Goal: Task Accomplishment & Management: Complete application form

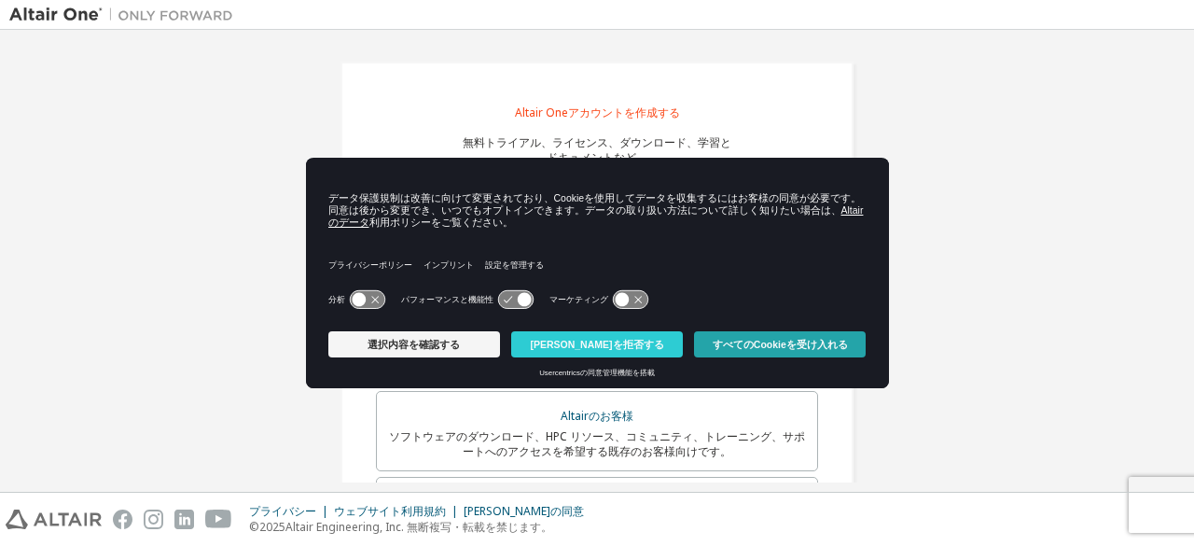
click at [739, 346] on font "すべてのCookieを受け入れる" at bounding box center [780, 344] width 135 height 11
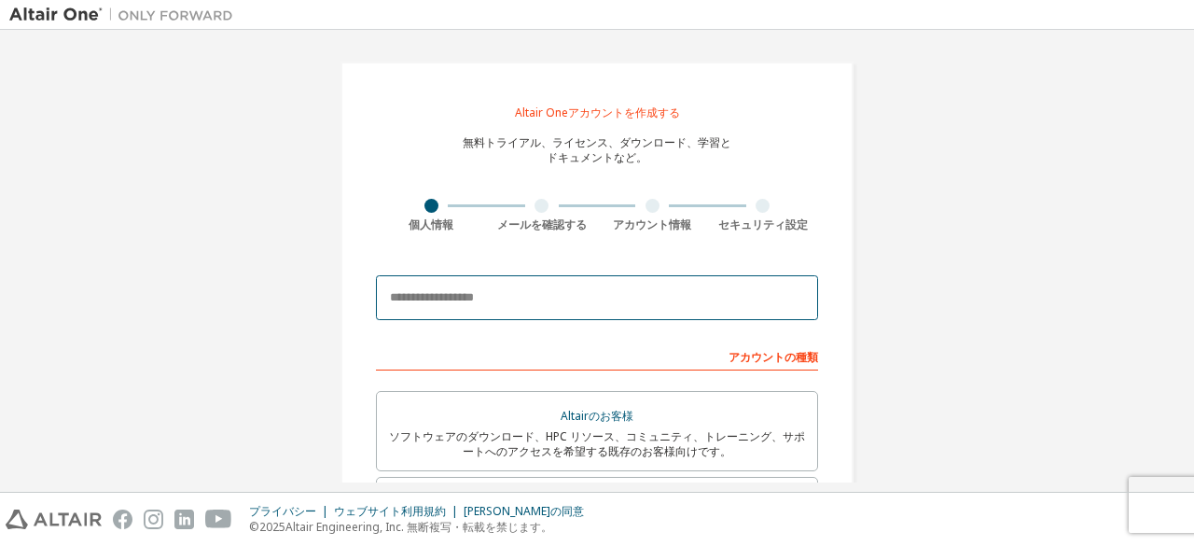
click at [577, 305] on input "email" at bounding box center [597, 297] width 442 height 45
type input "**********"
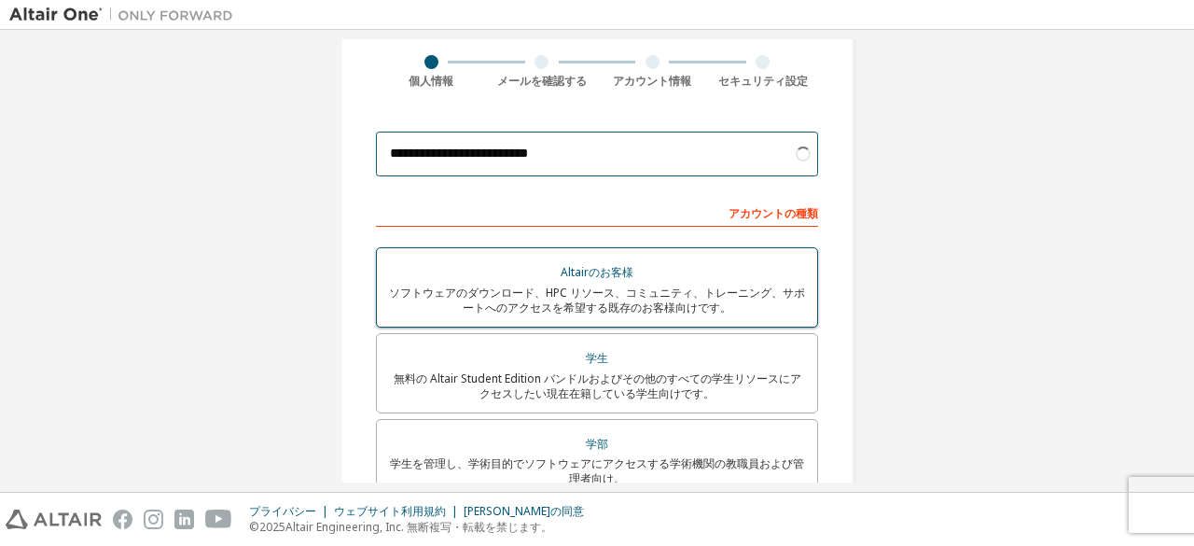
scroll to position [151, 0]
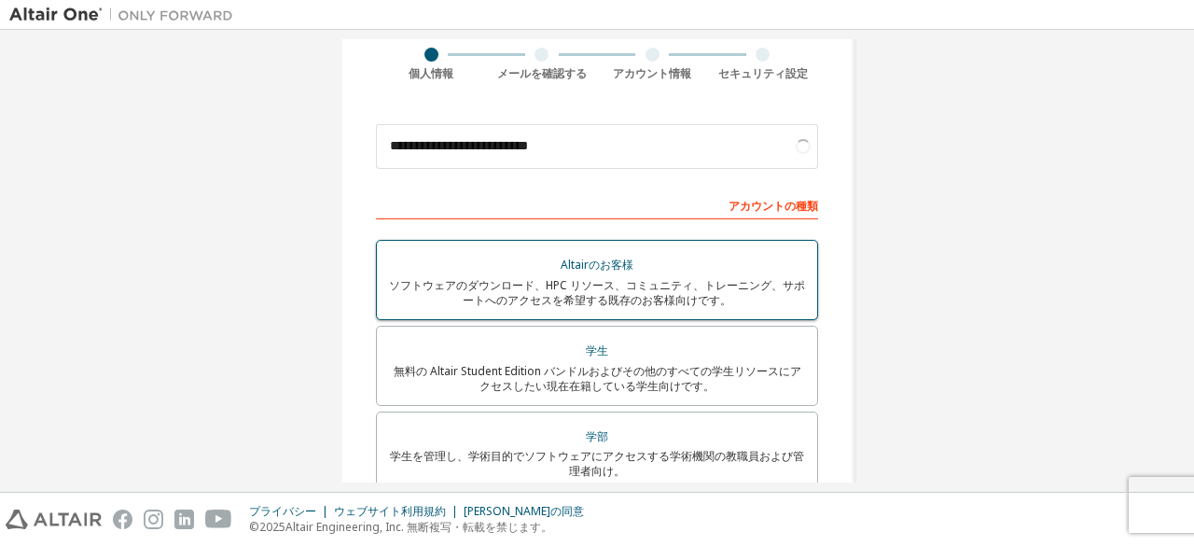
click at [535, 391] on font "無料の Altair Student Edition バンドルおよびその他のすべての学生リソースにアクセスしたい現在在籍している学生向けです。" at bounding box center [598, 378] width 408 height 31
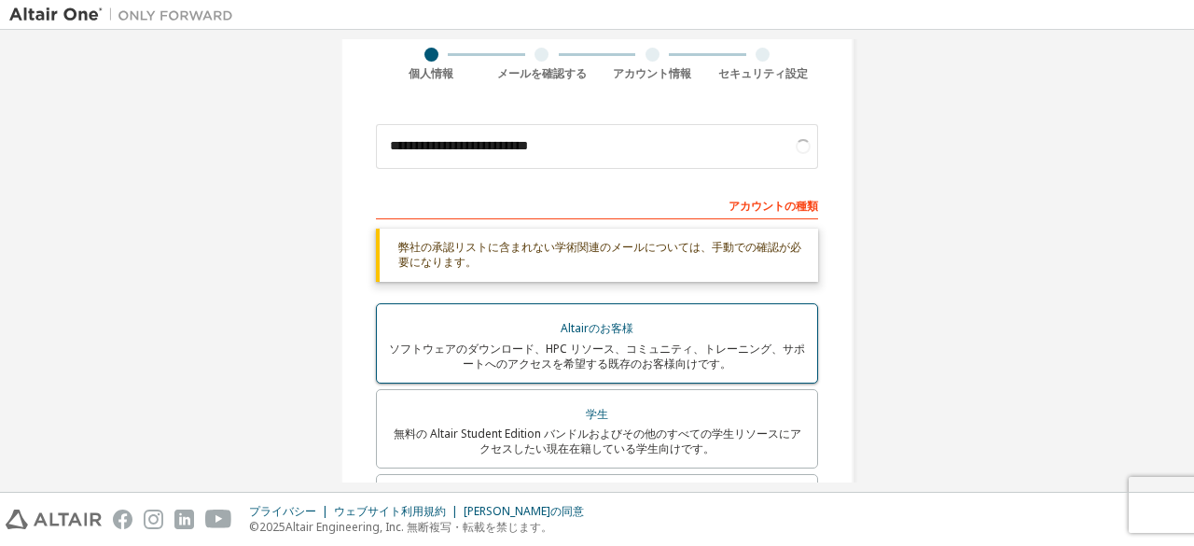
scroll to position [549, 0]
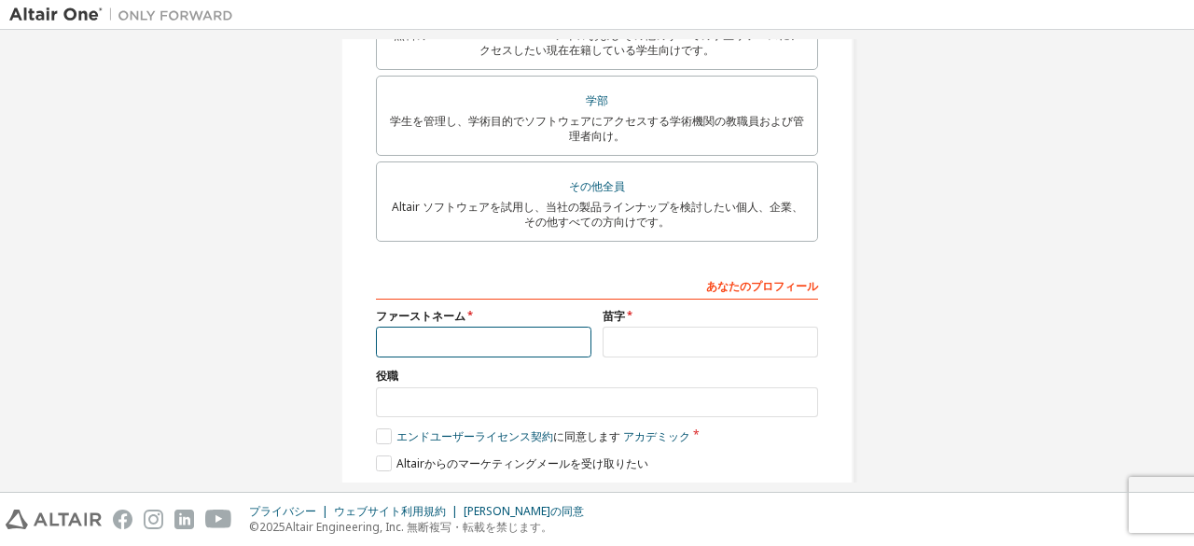
click at [505, 347] on input "text" at bounding box center [483, 341] width 215 height 31
type input "**"
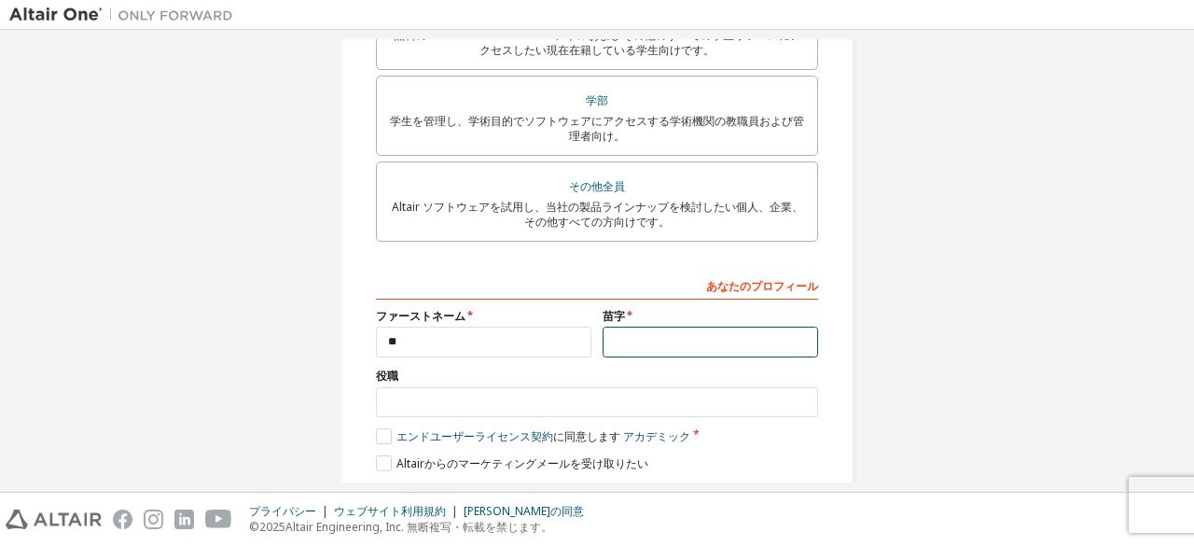
scroll to position [485, 0]
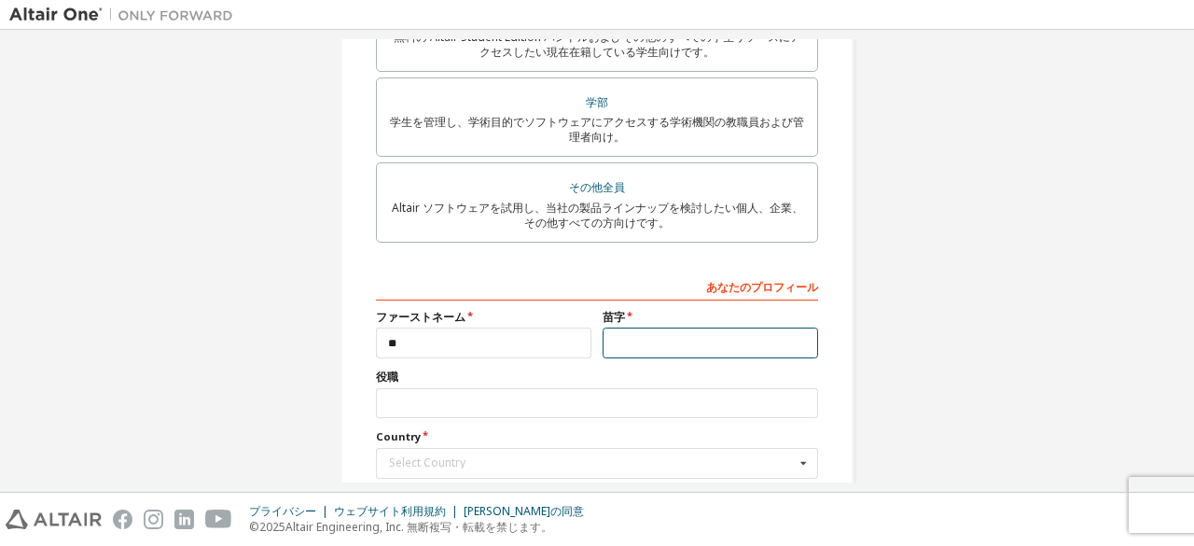
click at [642, 347] on input "text" at bounding box center [709, 342] width 215 height 31
type input "*"
type input "***"
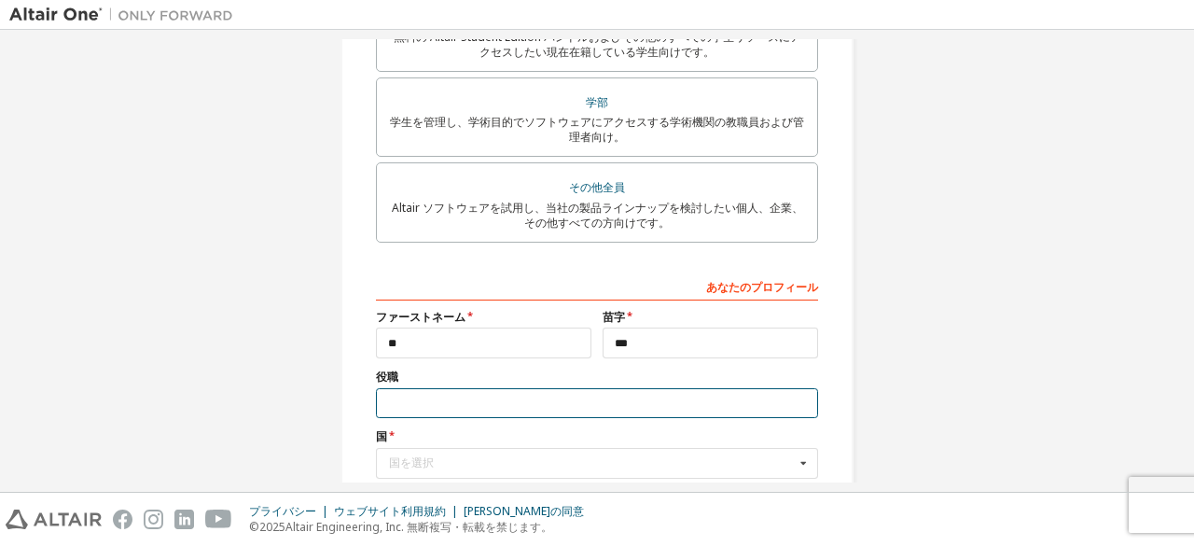
click at [557, 398] on input "text" at bounding box center [597, 403] width 442 height 31
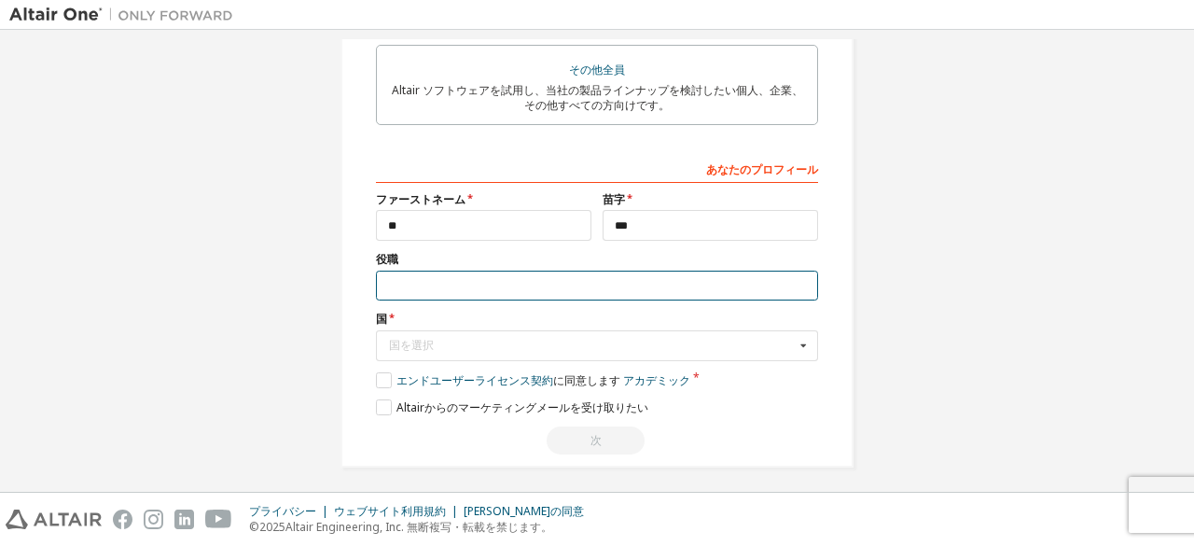
scroll to position [602, 0]
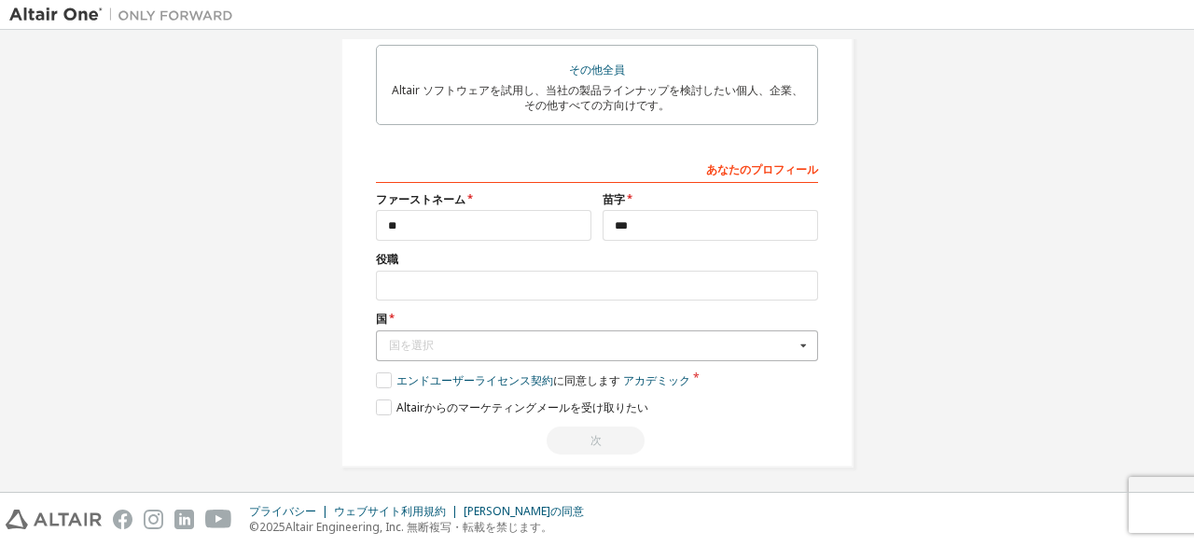
click at [540, 351] on div "国を選択" at bounding box center [592, 344] width 406 height 11
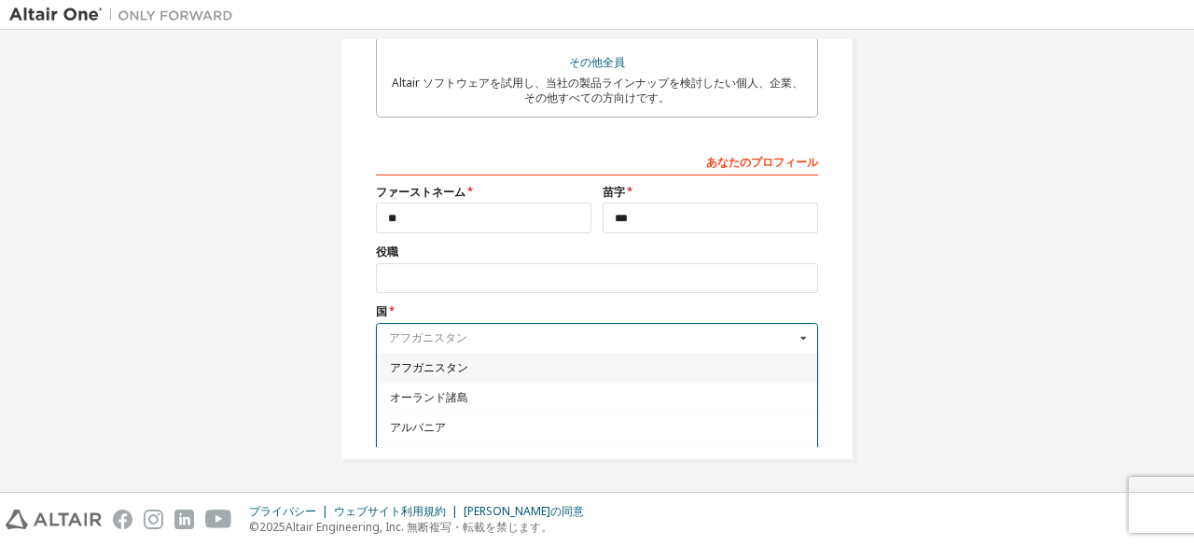
scroll to position [612, 0]
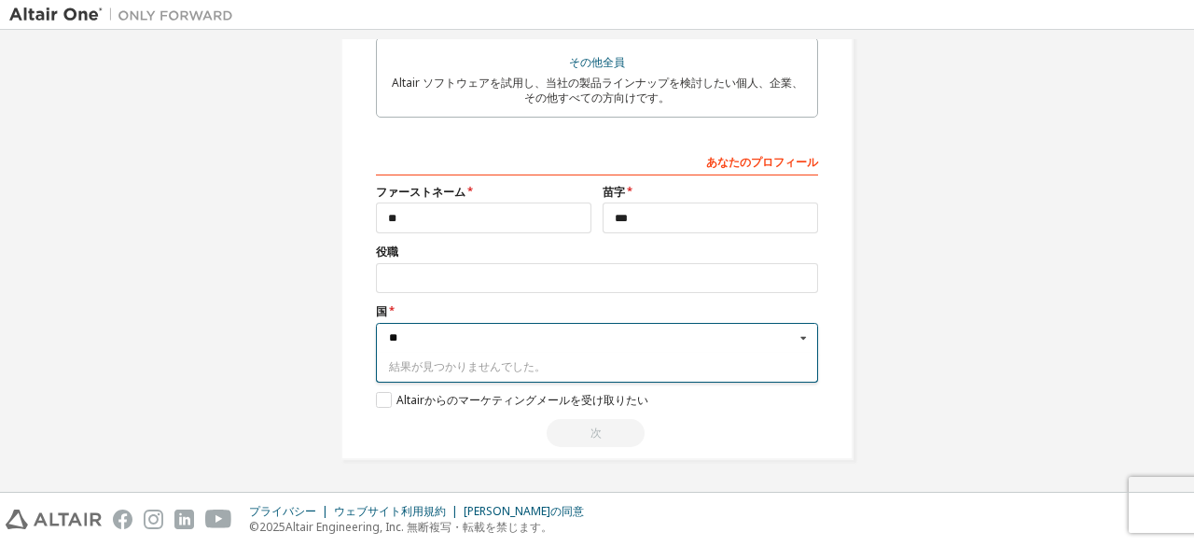
type input "*"
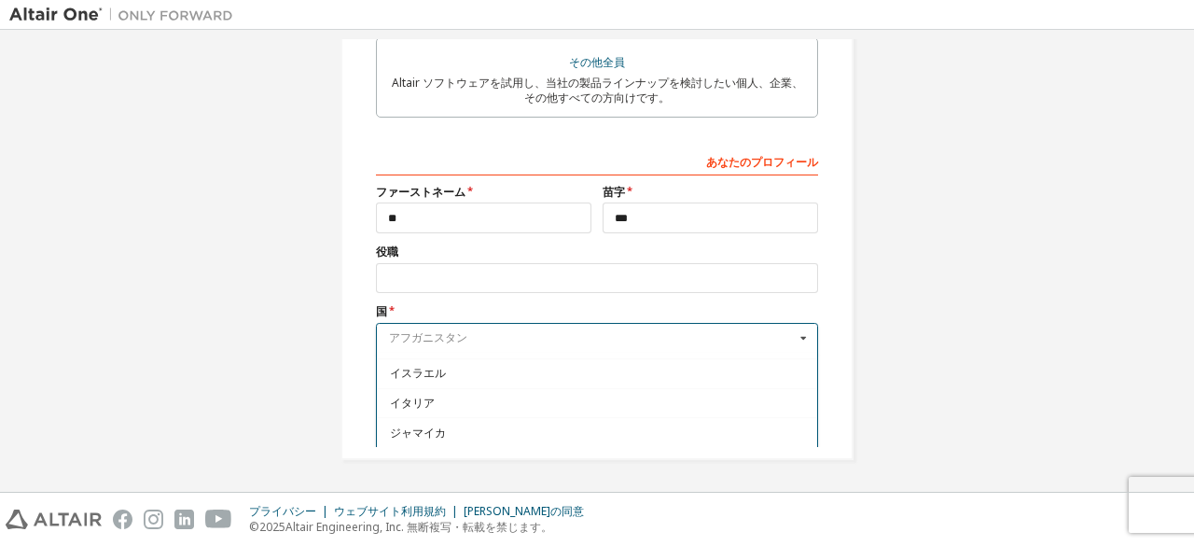
scroll to position [3113, 0]
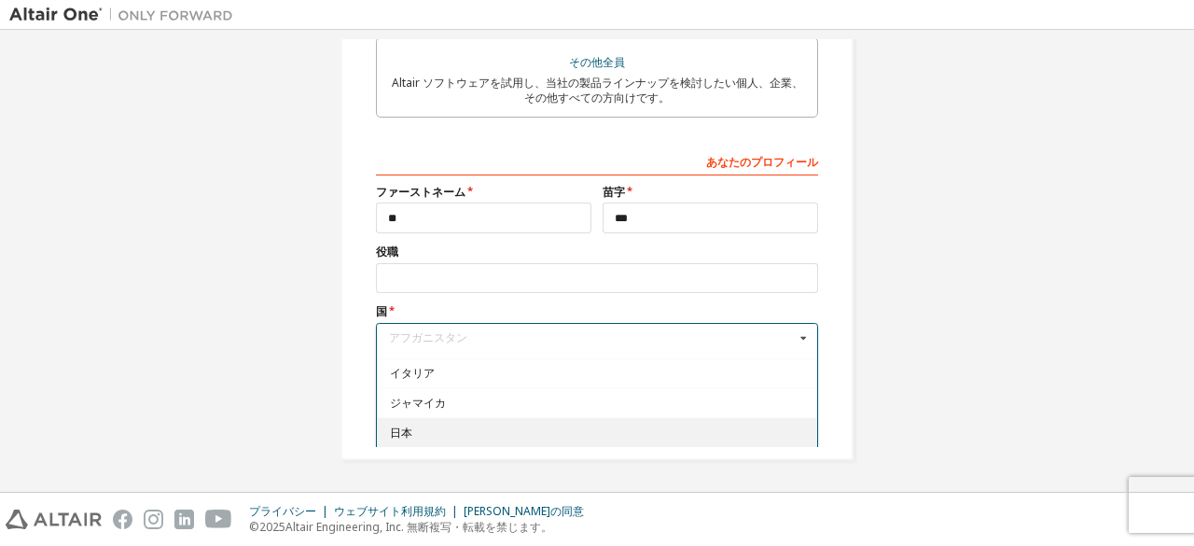
click at [610, 417] on div "日本" at bounding box center [597, 432] width 440 height 30
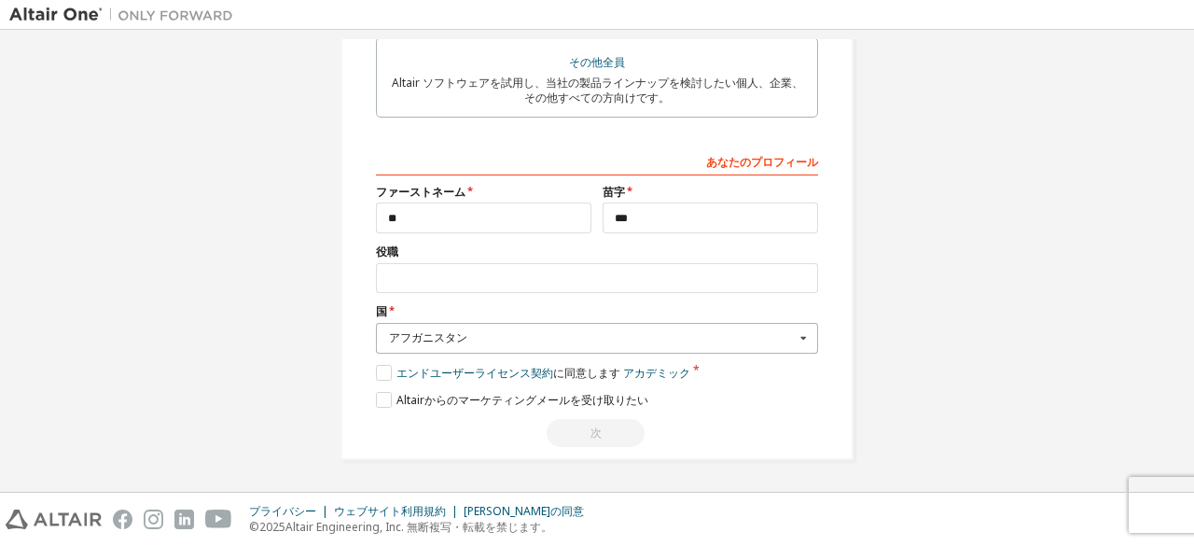
click at [436, 335] on font "アフガニスタン" at bounding box center [428, 337] width 78 height 16
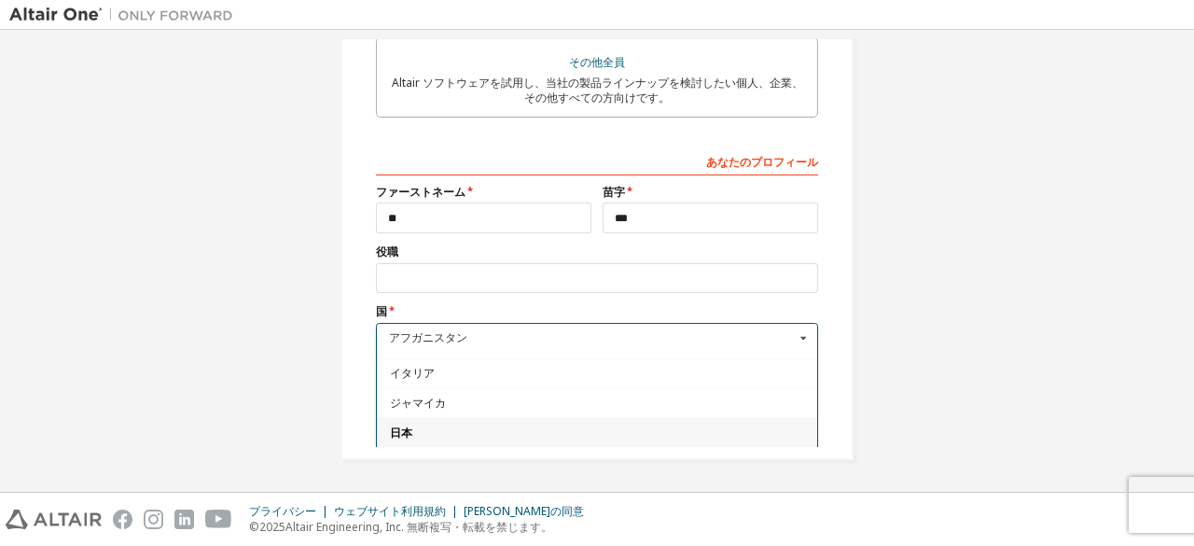
click at [419, 426] on span "日本" at bounding box center [597, 431] width 415 height 11
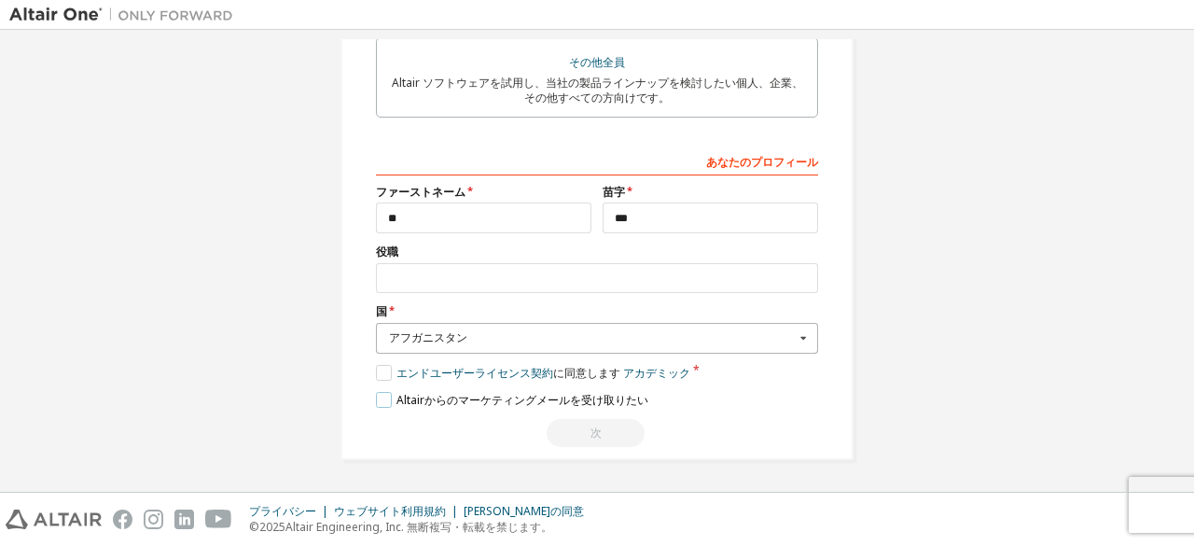
click at [419, 397] on font "Altairからのマ​​ーケティングメールを受け取りたい" at bounding box center [522, 400] width 252 height 16
click at [383, 366] on label "エンドユーザーライセンス契約 に同意します アカデミック" at bounding box center [533, 373] width 314 height 16
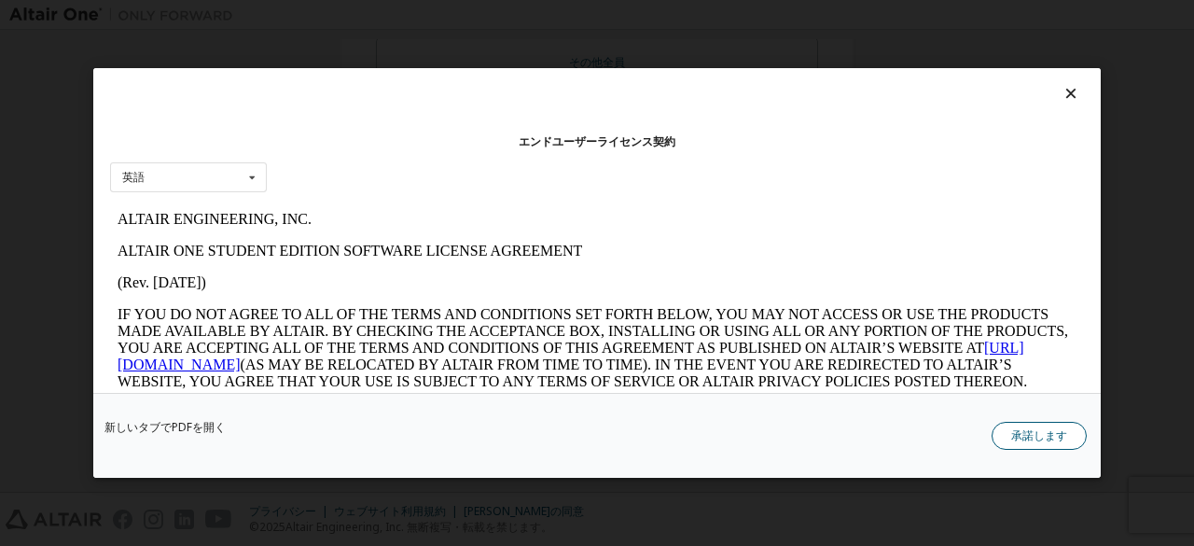
scroll to position [0, 0]
click at [1007, 445] on button "承諾します" at bounding box center [1038, 436] width 95 height 28
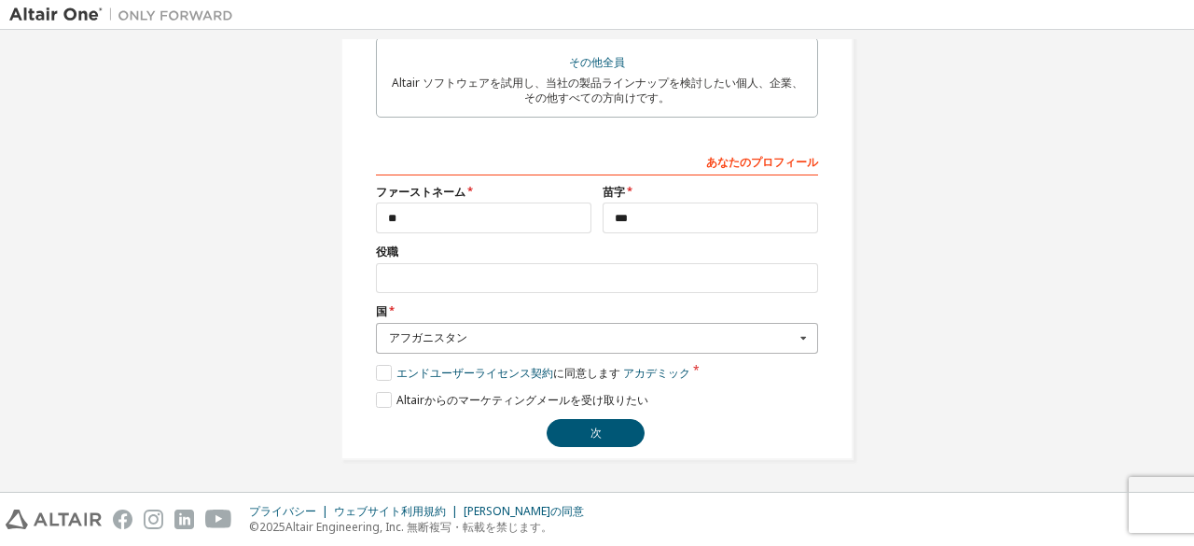
click at [793, 350] on icon at bounding box center [803, 338] width 23 height 29
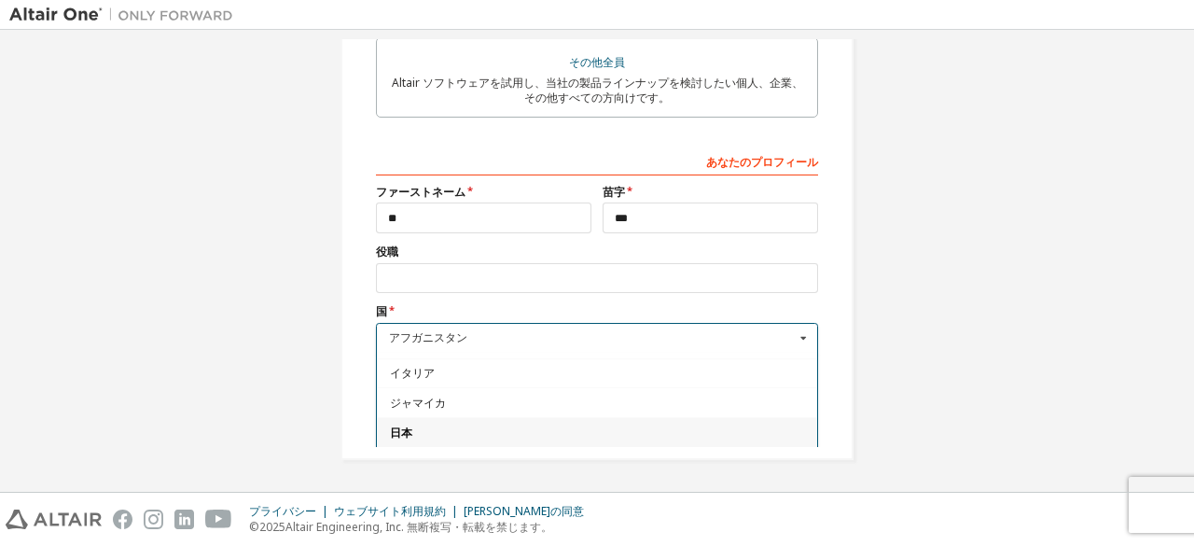
click at [497, 417] on div "日本" at bounding box center [597, 432] width 440 height 30
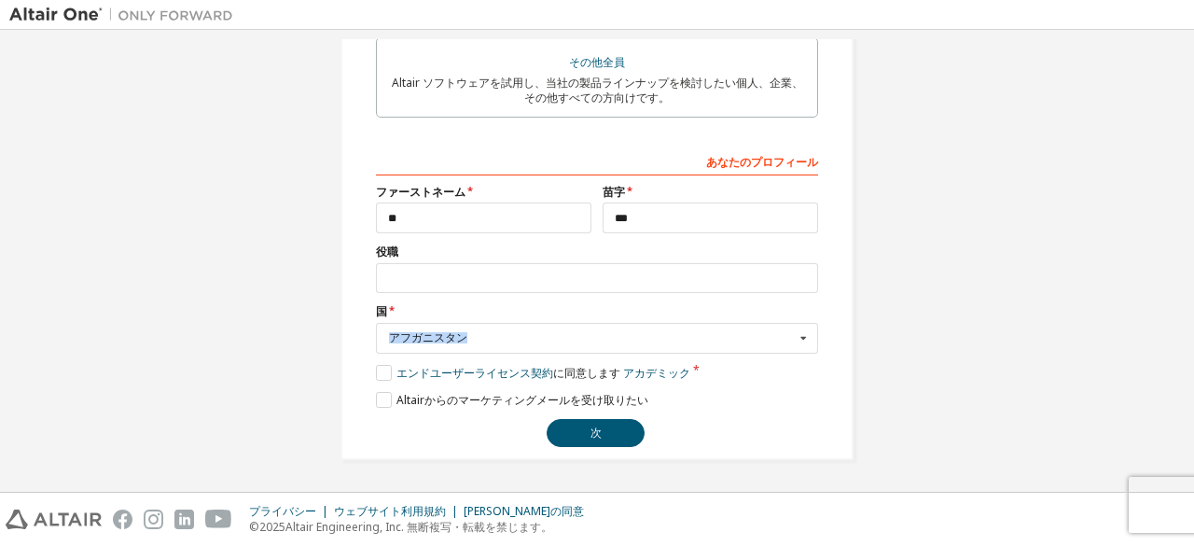
drag, startPoint x: 469, startPoint y: 343, endPoint x: 343, endPoint y: 340, distance: 125.9
click at [796, 335] on icon at bounding box center [803, 338] width 23 height 29
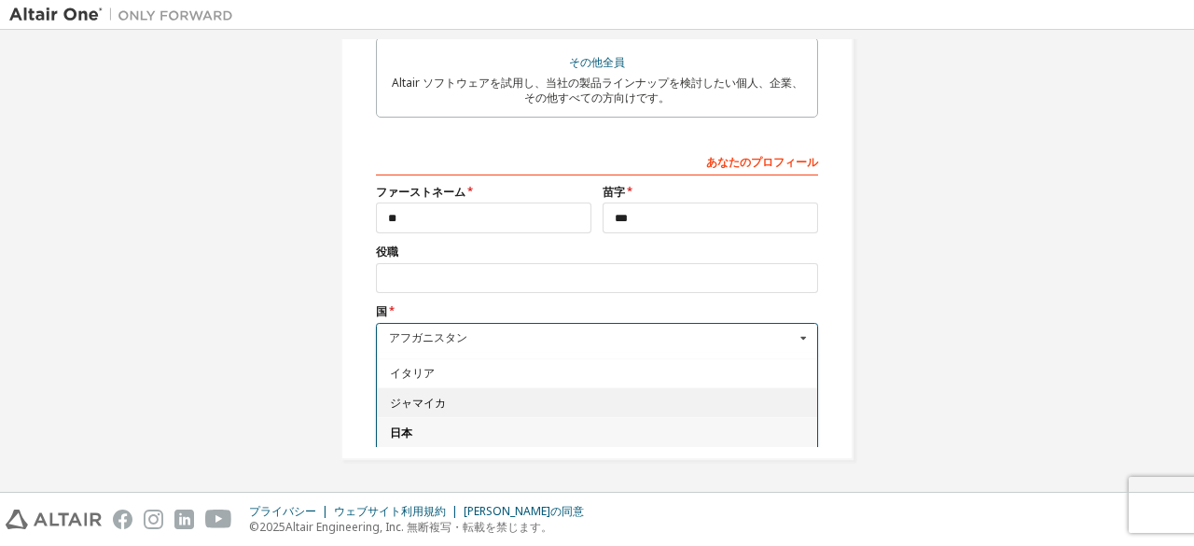
click at [453, 397] on span "ジャマイカ" at bounding box center [597, 402] width 415 height 11
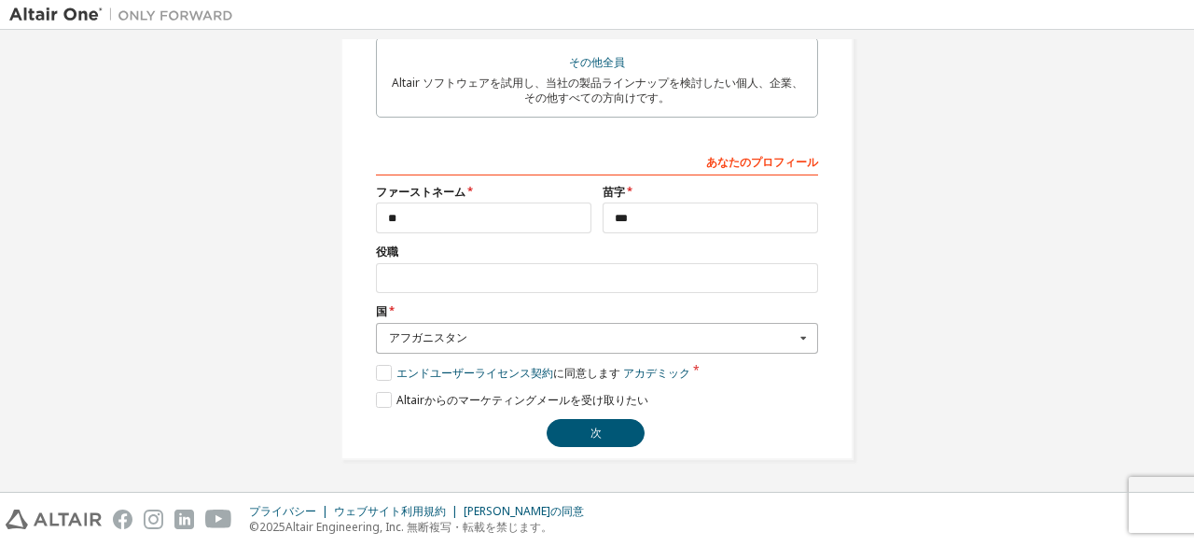
click at [453, 338] on font "アフガニスタン" at bounding box center [428, 337] width 78 height 16
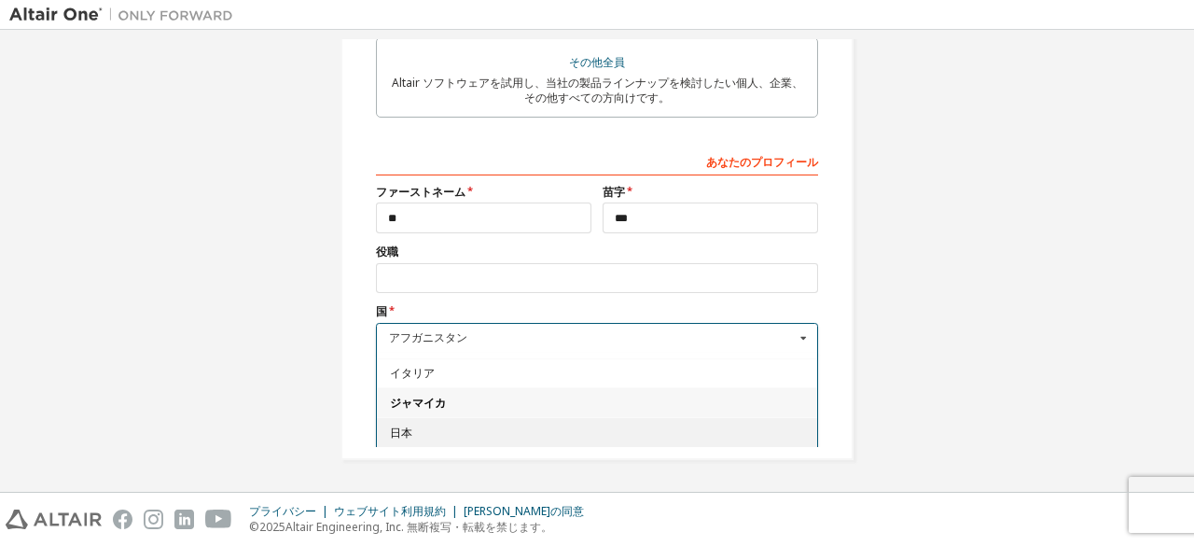
click at [423, 426] on span "日本" at bounding box center [597, 431] width 415 height 11
type input "***"
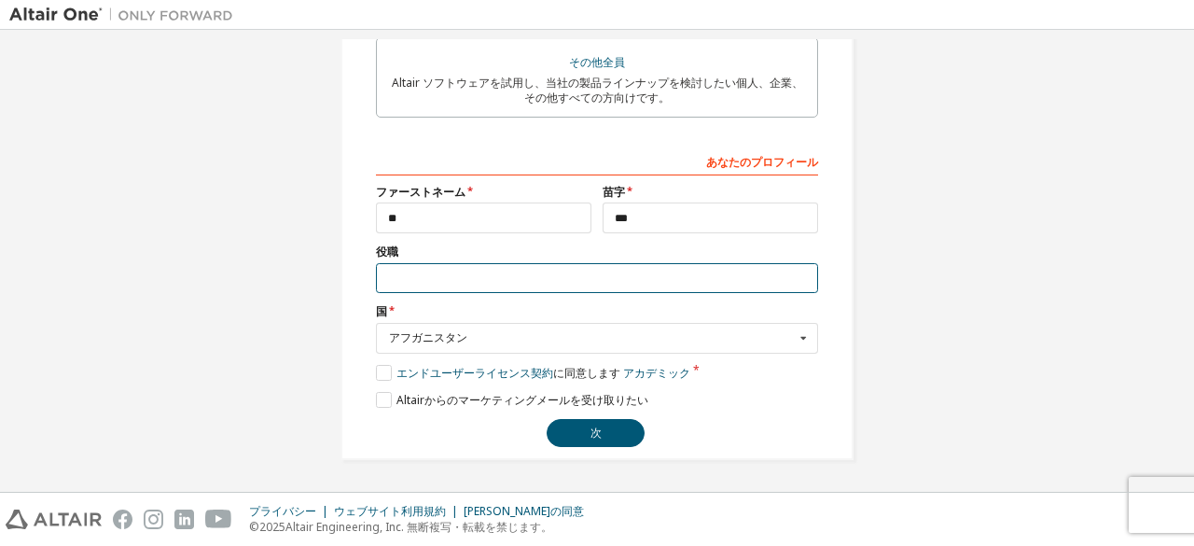
click at [713, 274] on input "text" at bounding box center [597, 278] width 442 height 31
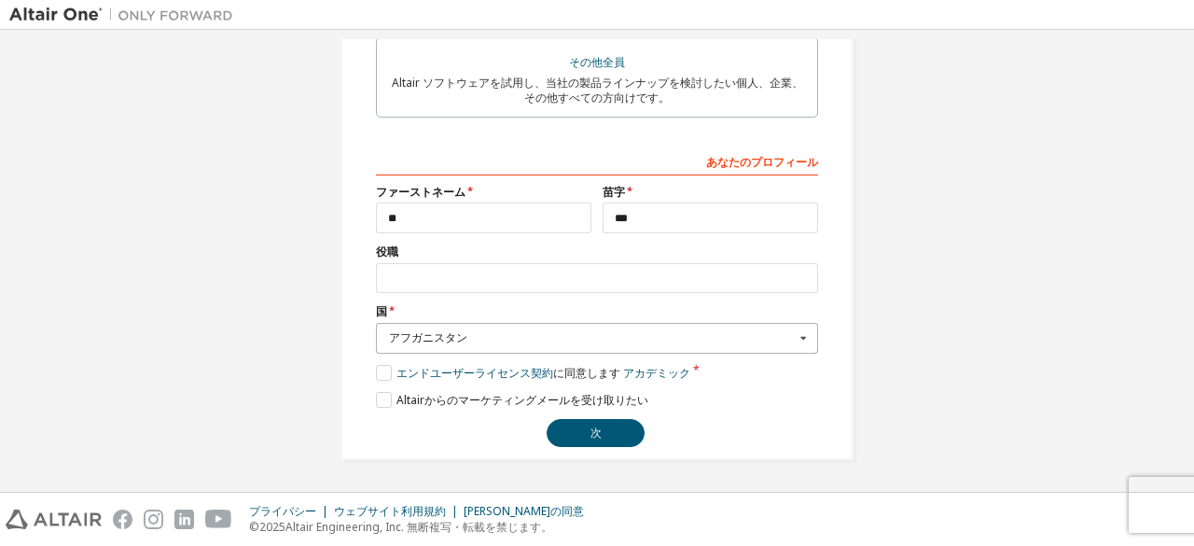
click at [801, 342] on icon at bounding box center [803, 338] width 23 height 29
drag, startPoint x: 380, startPoint y: 338, endPoint x: 540, endPoint y: 353, distance: 161.2
click at [540, 353] on div "アフガニスタン アフガニスタン オーランド諸島 アルバニア アルジェリア アメリカ領サモア アンドラ アンゴラ アンギラ 南極大陸 アンティグア・バーブーダ …" at bounding box center [597, 338] width 442 height 31
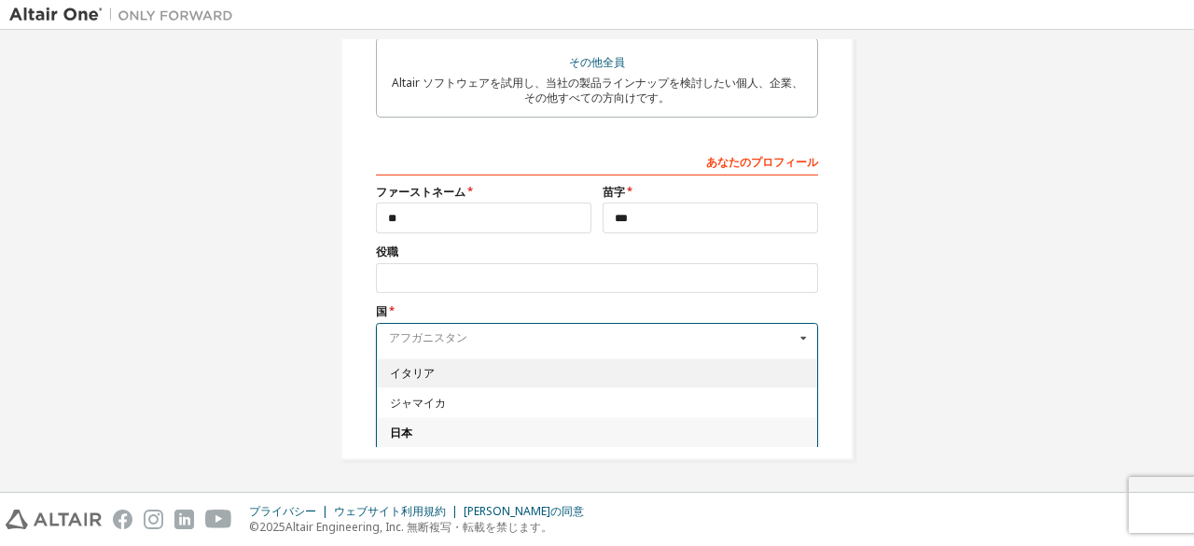
type input "*"
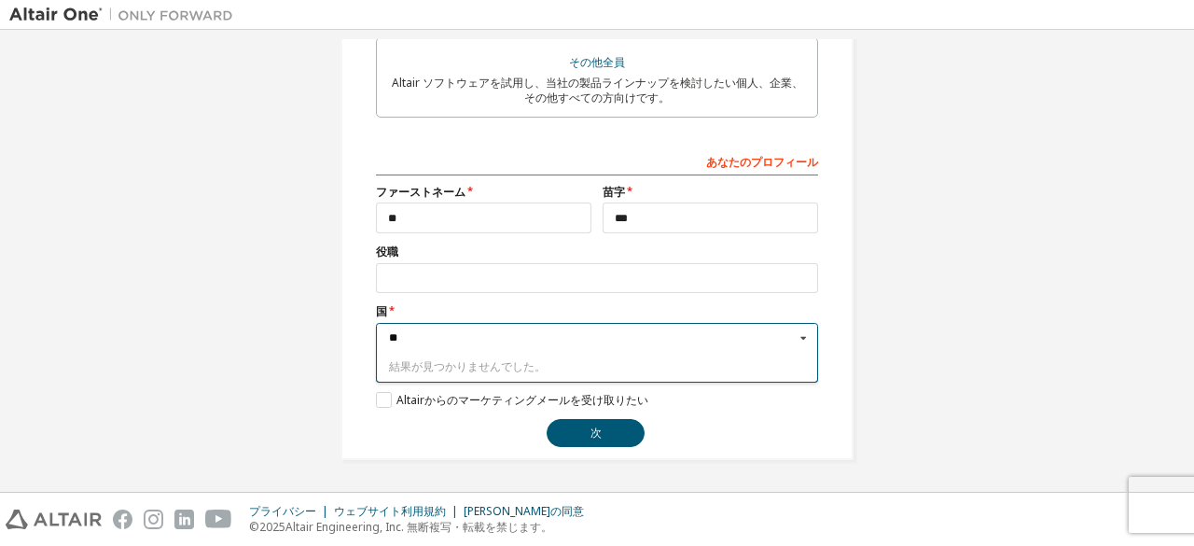
type input "*"
type input "**"
click at [800, 342] on icon at bounding box center [803, 338] width 23 height 29
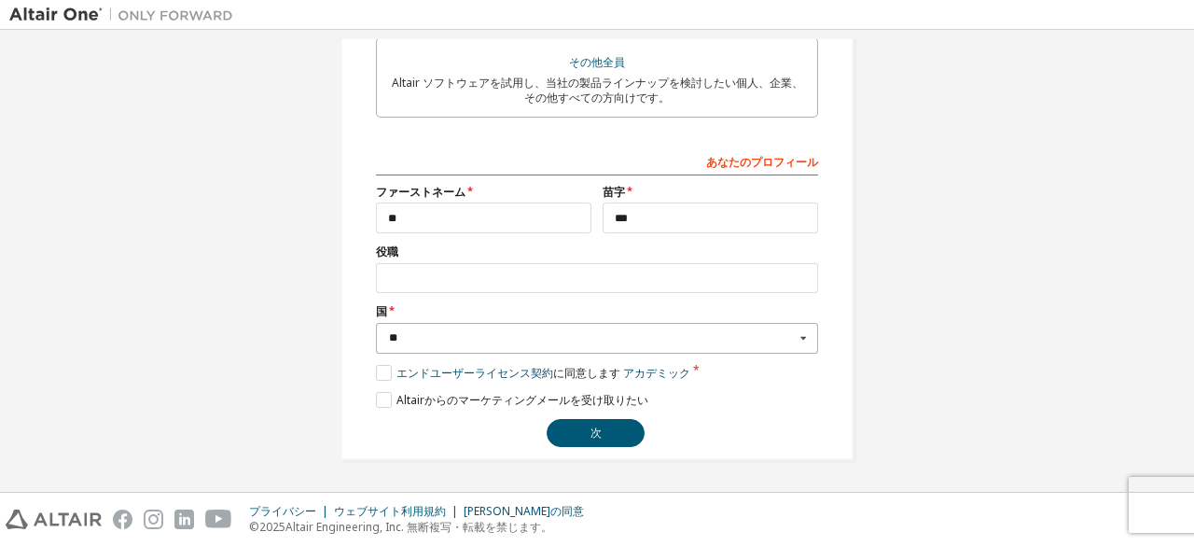
click at [800, 342] on icon at bounding box center [803, 338] width 23 height 29
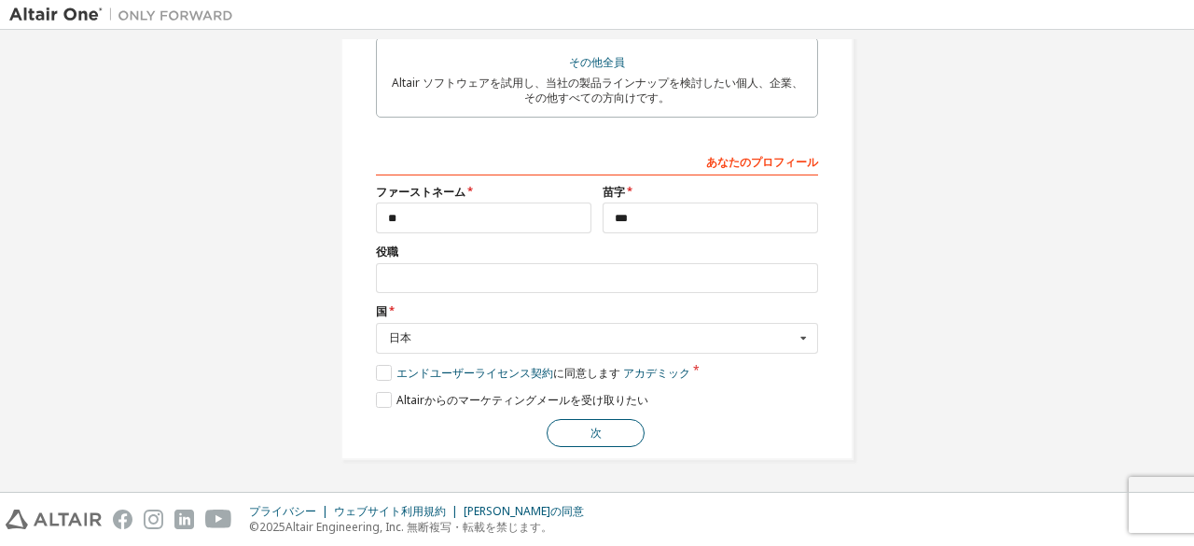
click at [584, 434] on button "次" at bounding box center [596, 433] width 98 height 28
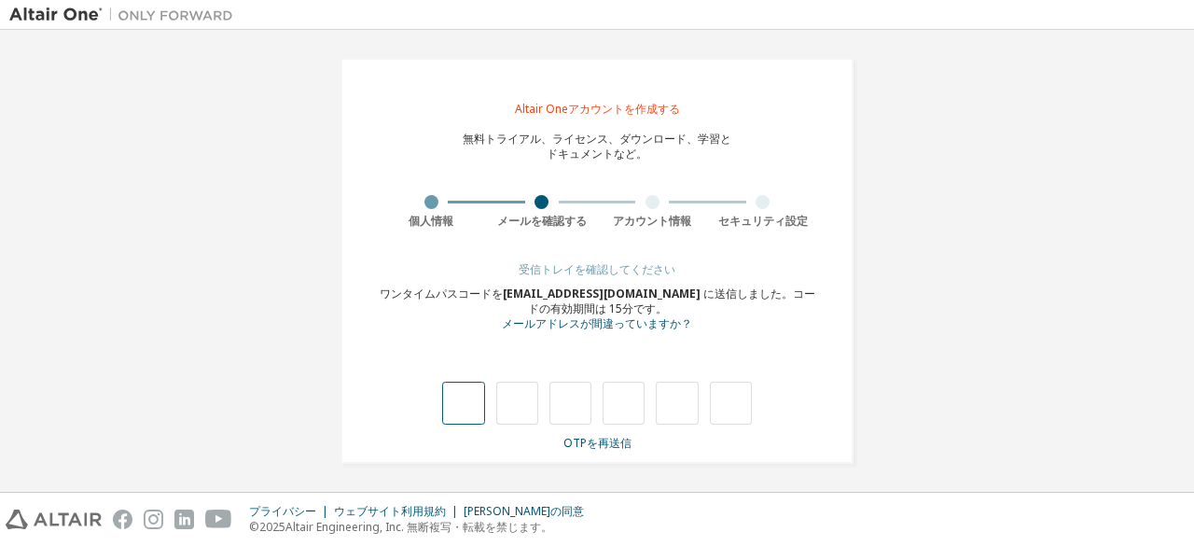
click at [468, 407] on input "text" at bounding box center [463, 402] width 42 height 43
type input "*"
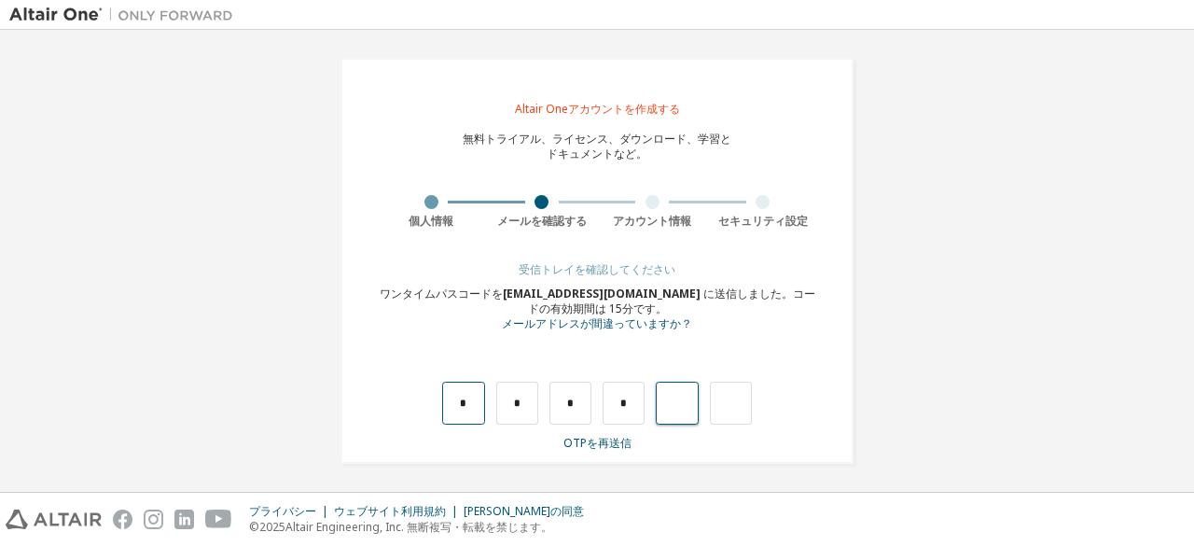
type input "*"
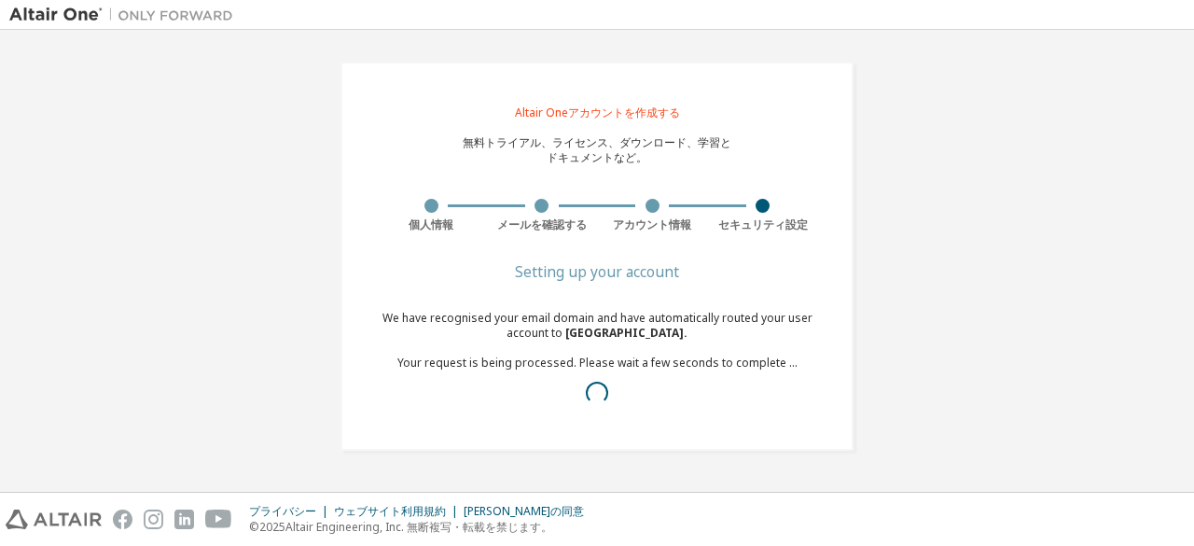
scroll to position [0, 0]
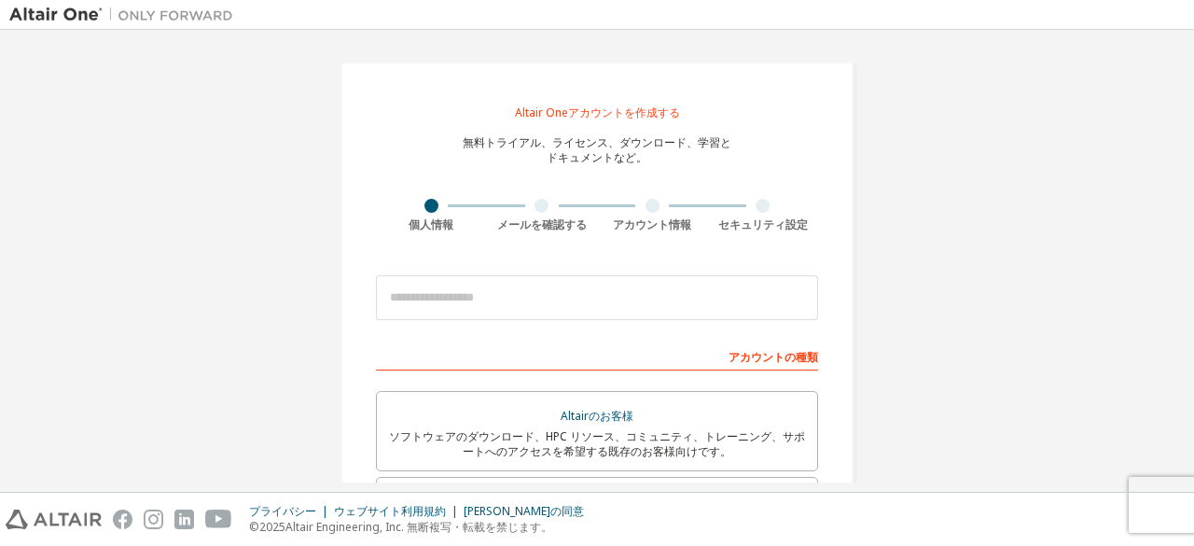
click at [530, 256] on div "Altair Oneアカウントを作成する 無料トライアル、ライセンス、ダウンロード、学習と ドキュメントなど。 個人情報 メールを確認する アカウント情報 セ…" at bounding box center [596, 536] width 513 height 948
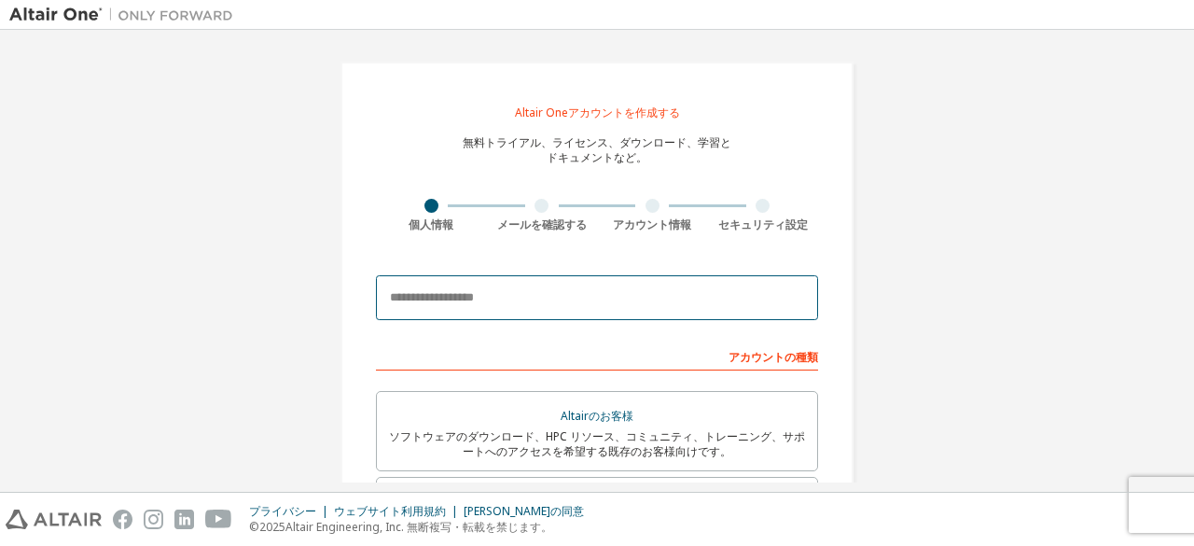
click at [511, 314] on input "email" at bounding box center [597, 297] width 442 height 45
type input "**********"
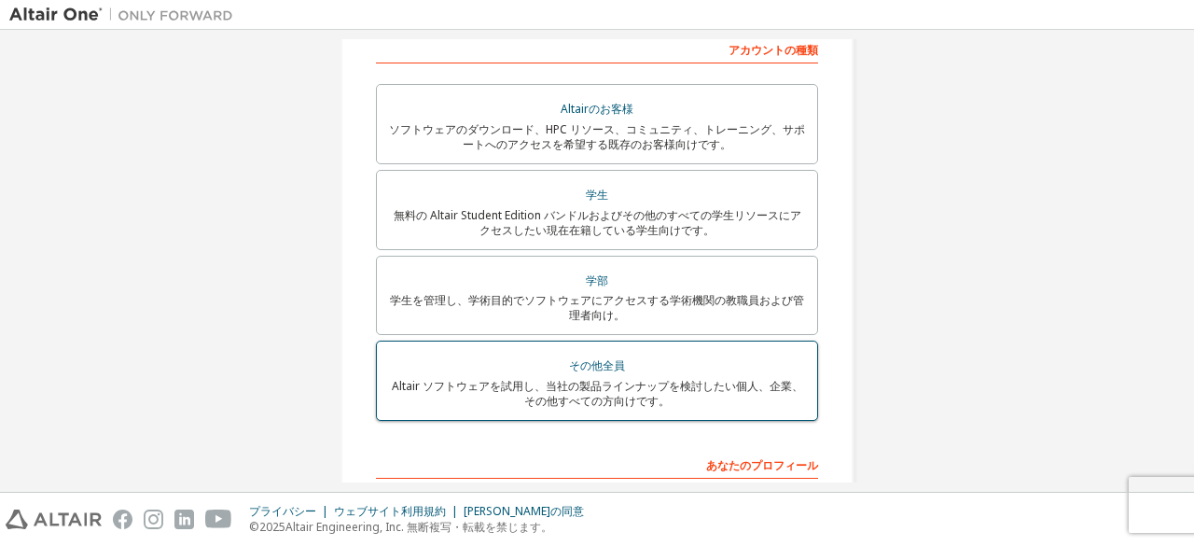
scroll to position [353, 0]
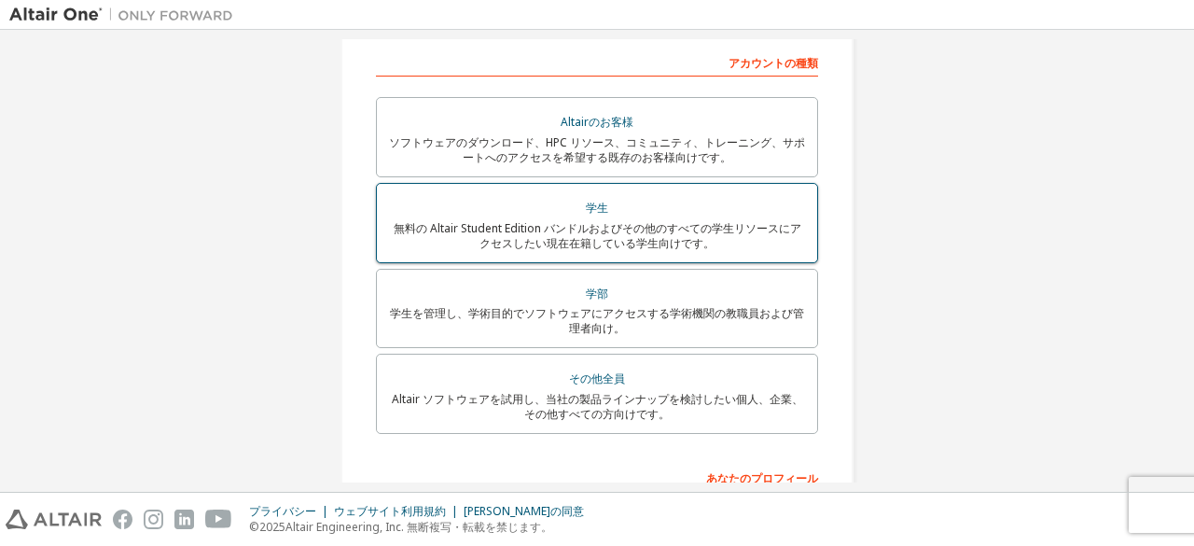
click at [548, 251] on div "無料の Altair Student Edition バンドルおよびその他のすべての学生リソースにアクセスしたい現在在籍している学生向けです。" at bounding box center [597, 236] width 418 height 30
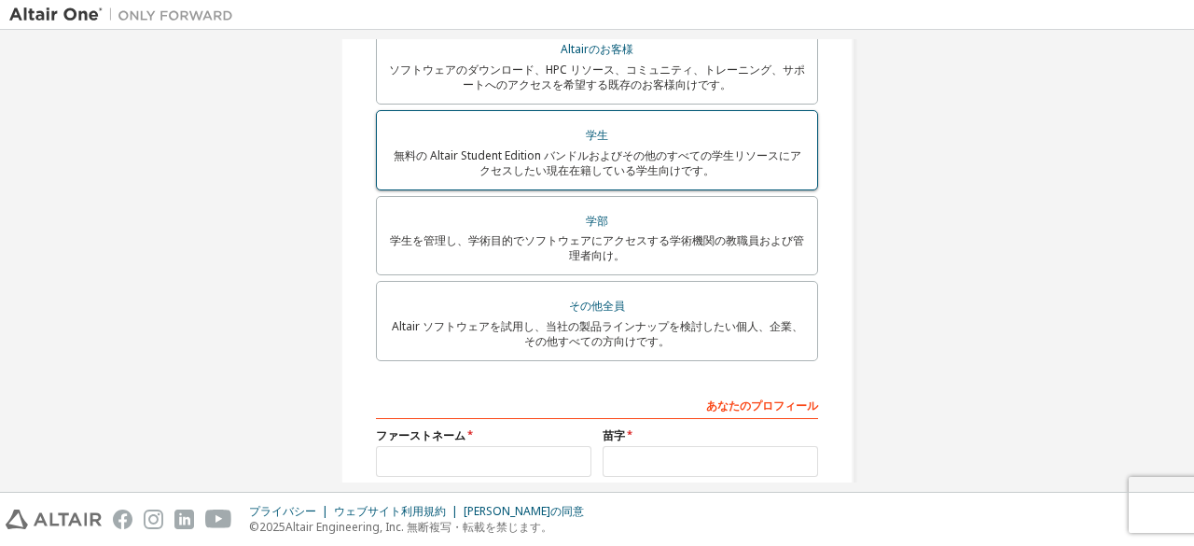
scroll to position [566, 0]
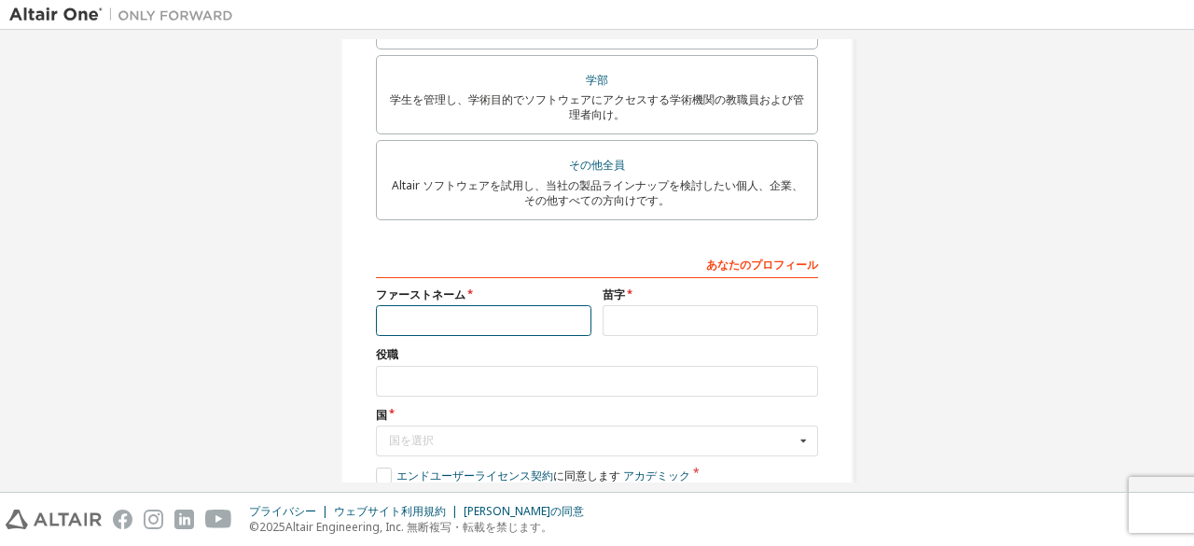
click at [496, 325] on input "text" at bounding box center [483, 320] width 215 height 31
type input "**"
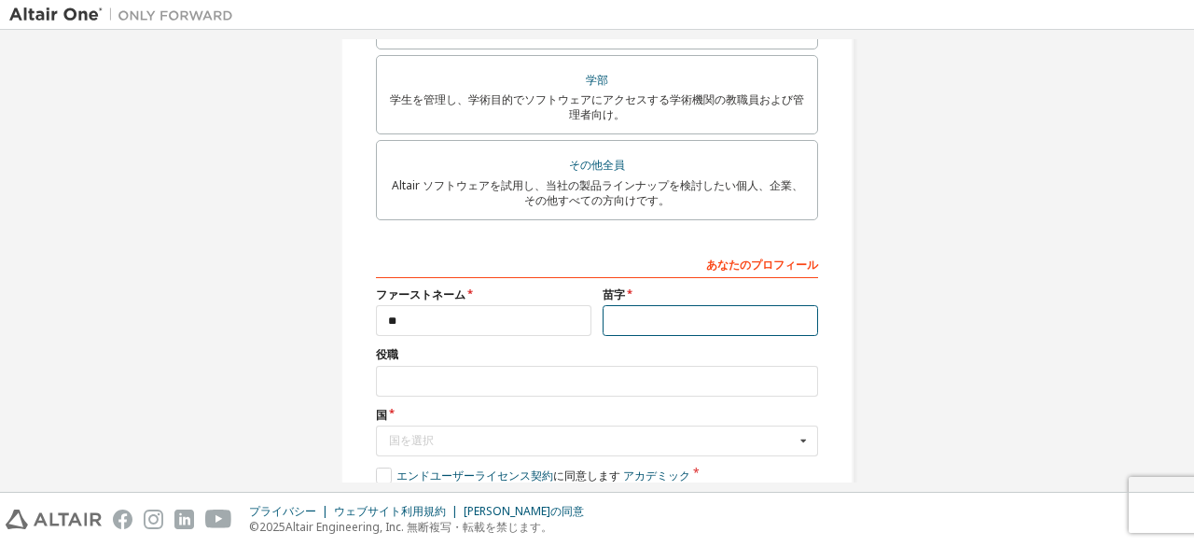
click at [630, 325] on input "text" at bounding box center [709, 320] width 215 height 31
type input "***"
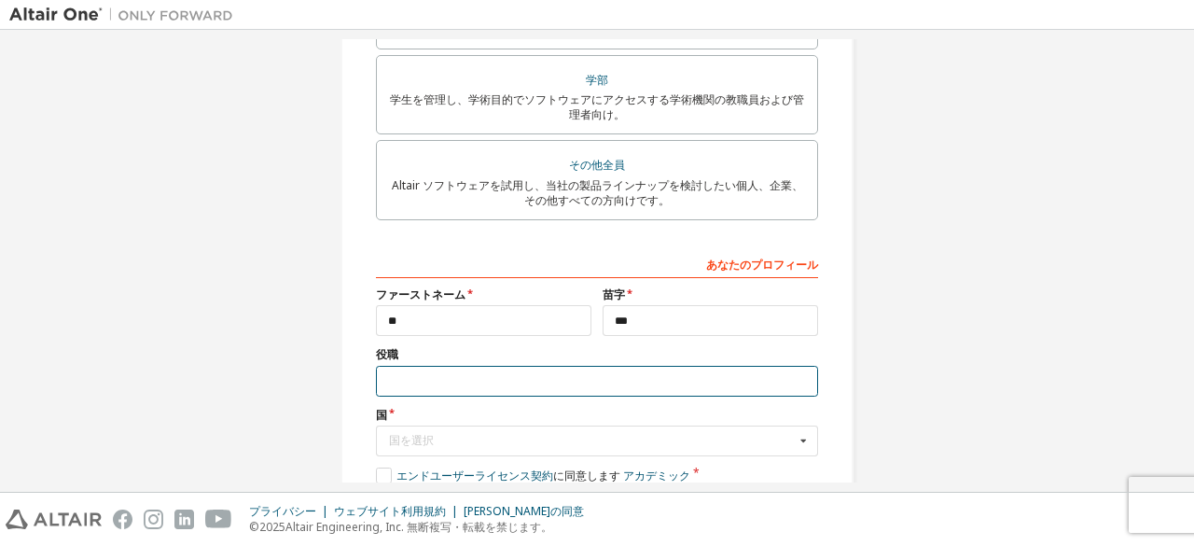
click at [597, 387] on input "text" at bounding box center [597, 381] width 442 height 31
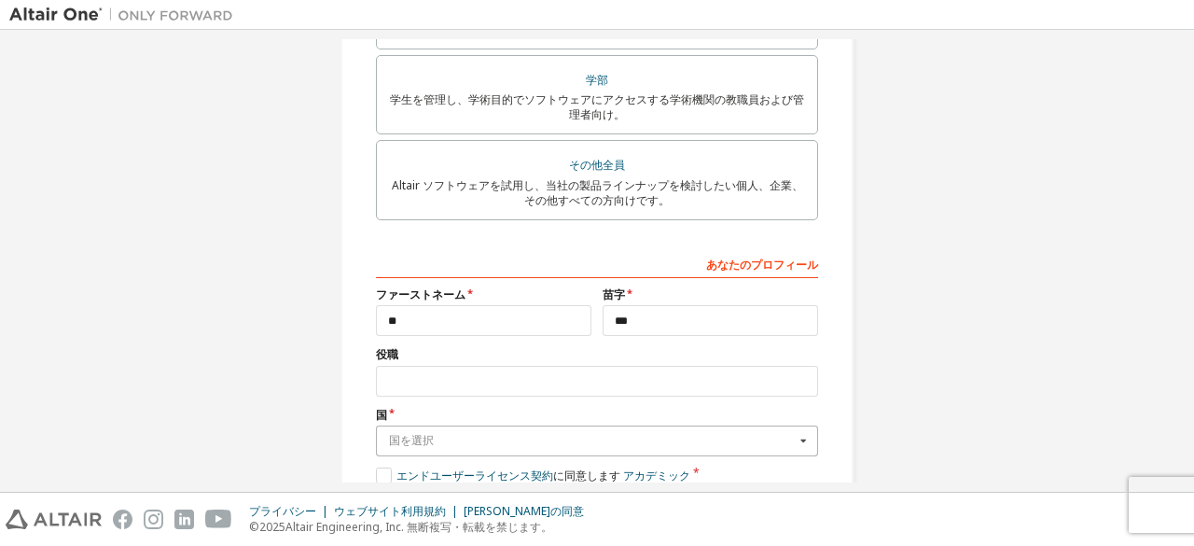
click at [527, 450] on input "text" at bounding box center [598, 440] width 440 height 29
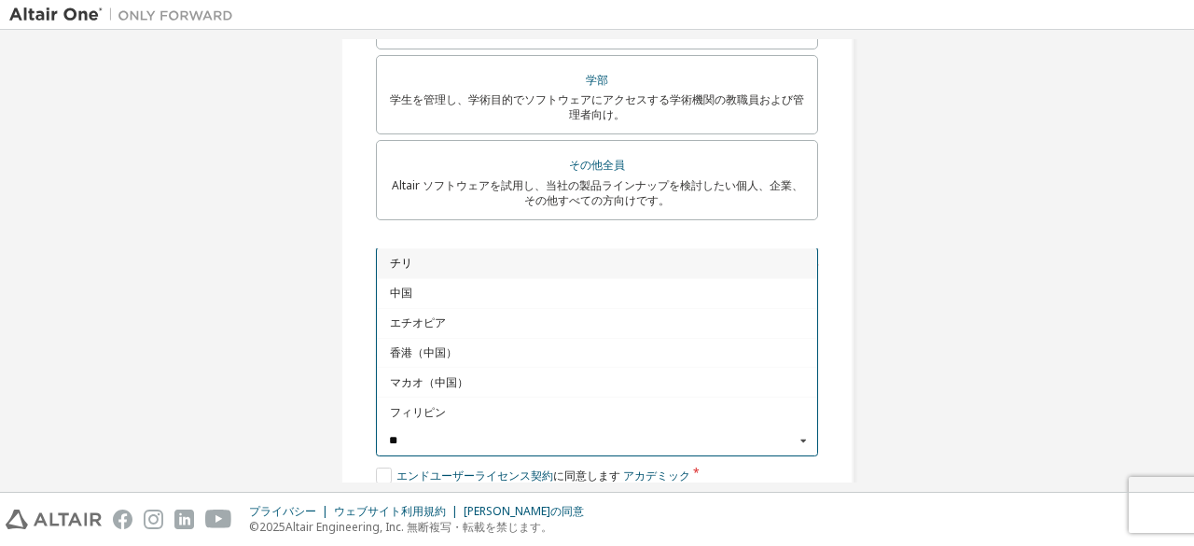
type input "*"
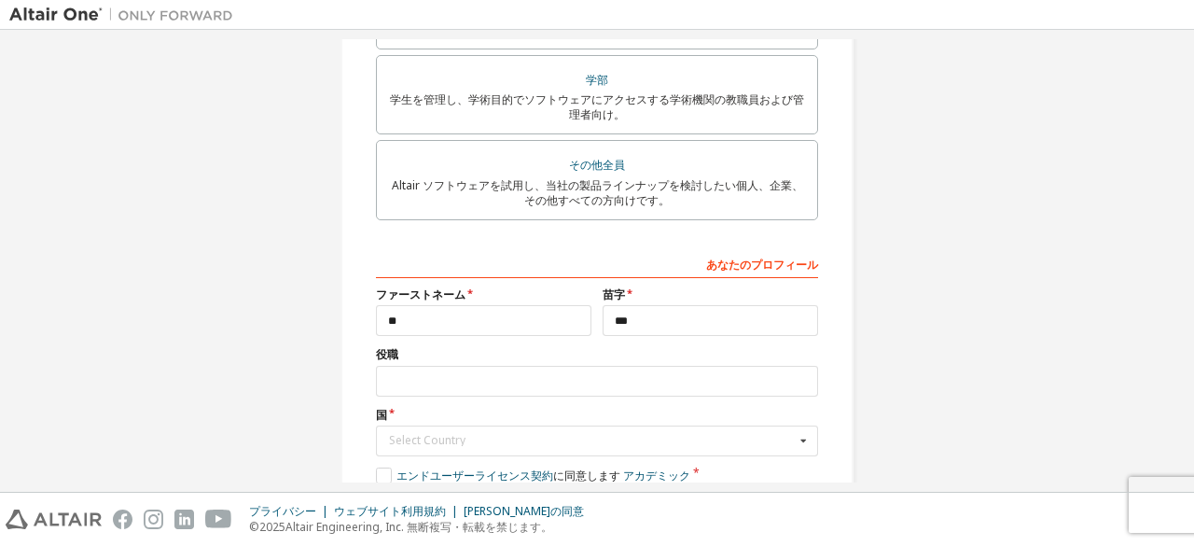
click at [175, 403] on div "**********" at bounding box center [596, 29] width 1175 height 1112
click at [453, 437] on div "国を選択" at bounding box center [592, 440] width 406 height 11
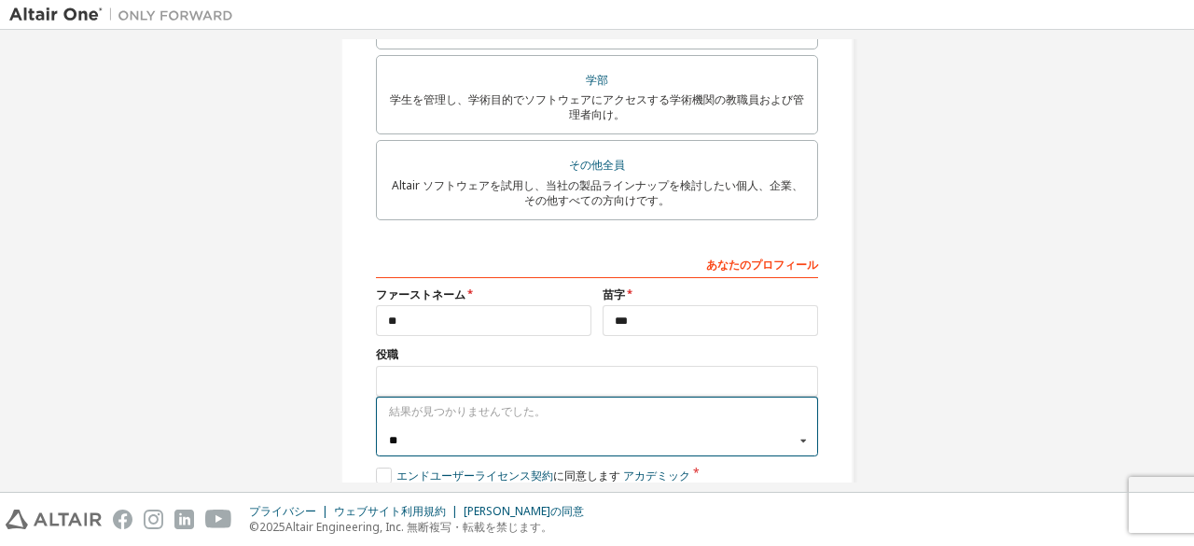
click at [749, 429] on input "**" at bounding box center [598, 440] width 440 height 29
type input "**"
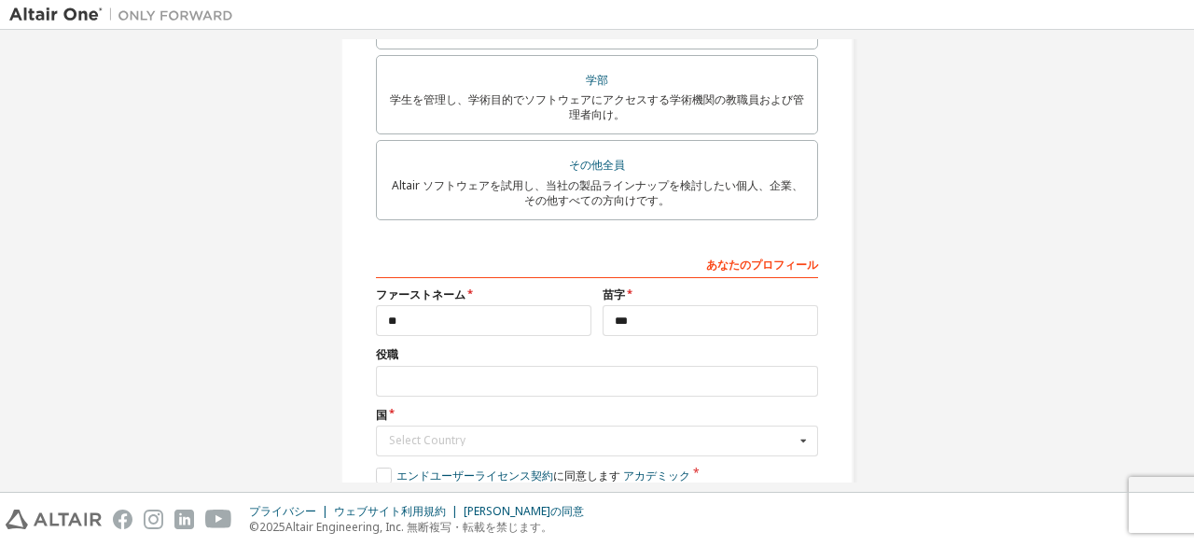
click at [912, 411] on div "**********" at bounding box center [596, 29] width 1175 height 1112
click at [725, 454] on input "text" at bounding box center [598, 440] width 440 height 29
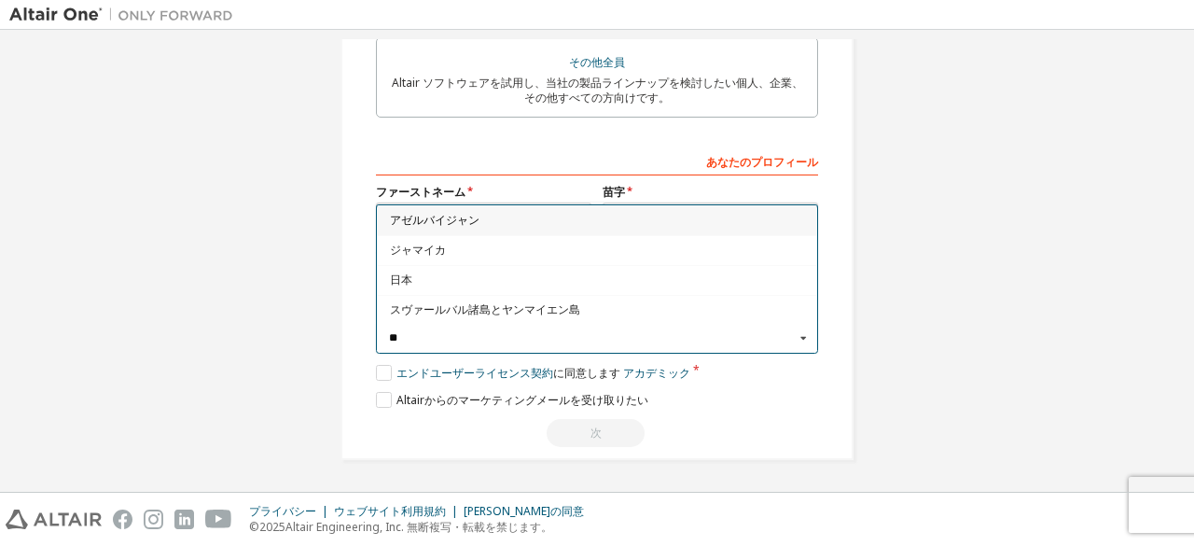
scroll to position [0, 0]
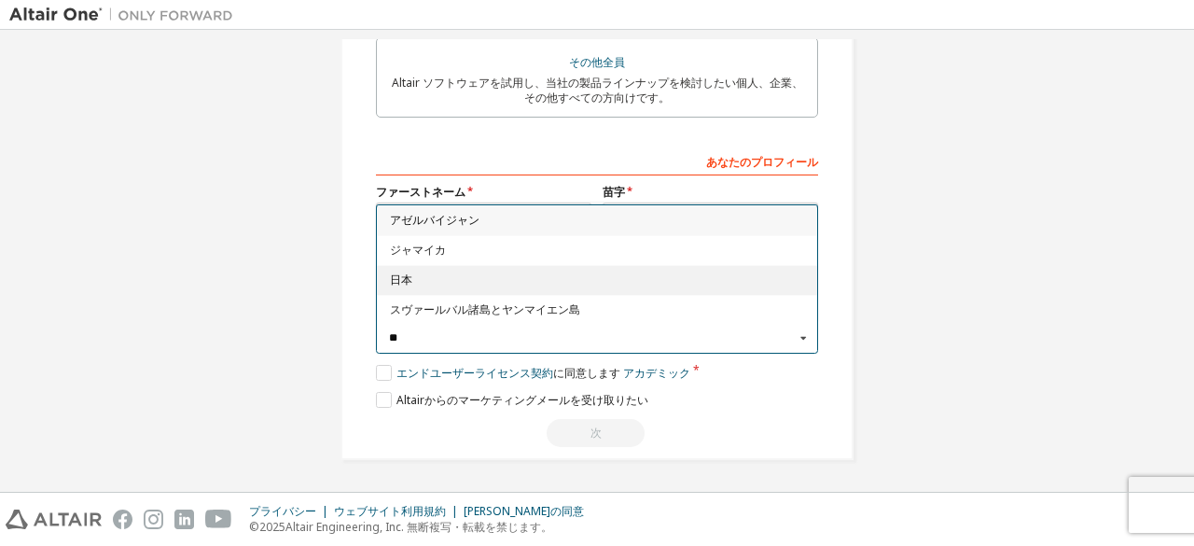
type input "**"
click at [646, 288] on div "日本" at bounding box center [597, 279] width 440 height 30
type input "***"
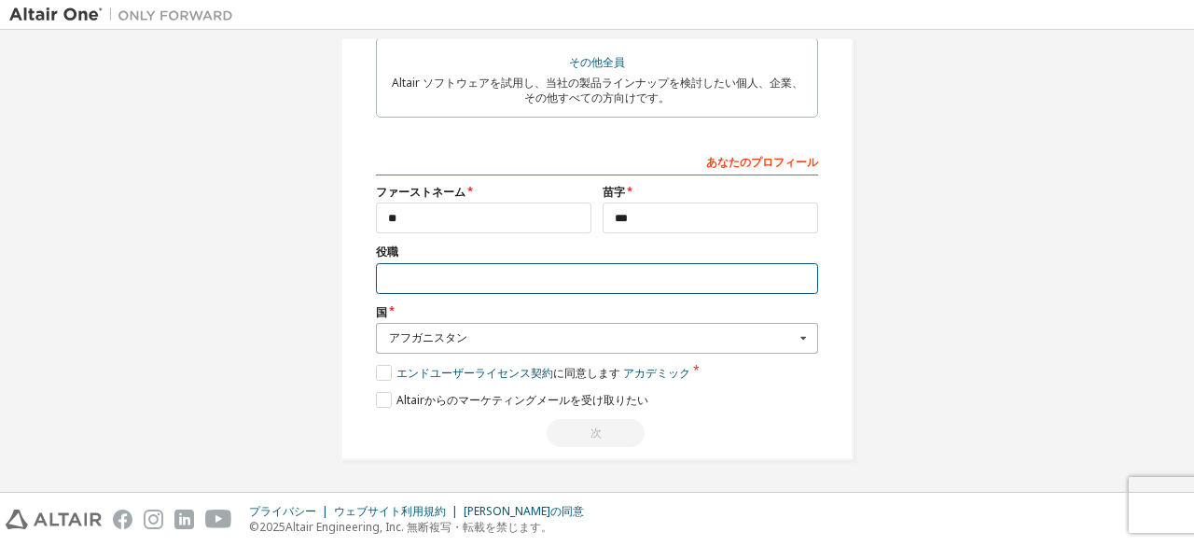
click at [646, 288] on input "text" at bounding box center [597, 278] width 442 height 31
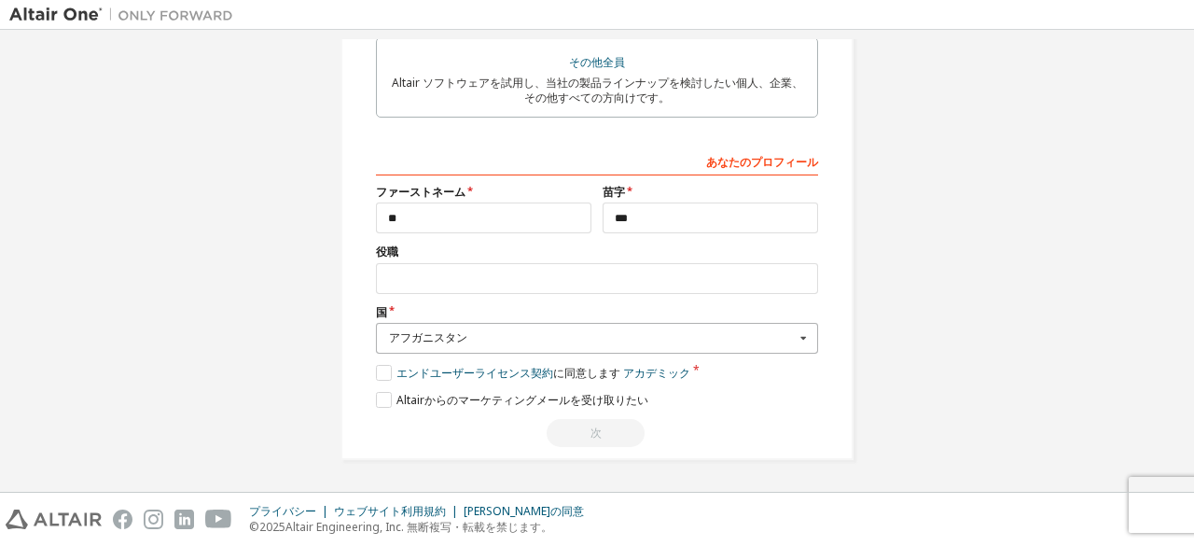
click at [565, 335] on div "アフガニスタン" at bounding box center [592, 337] width 406 height 11
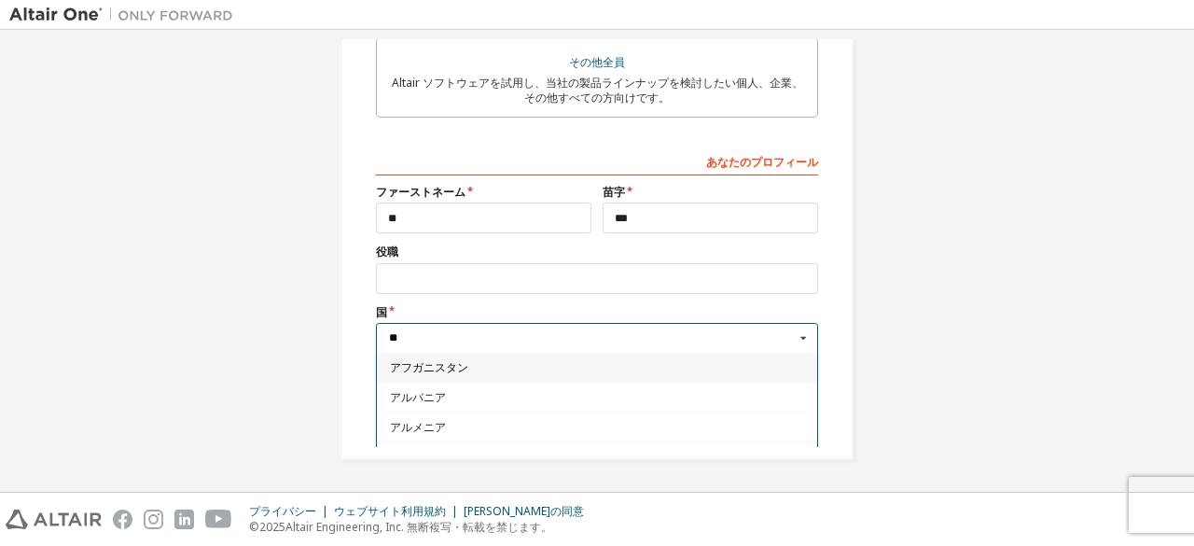
type input "*"
type input "**"
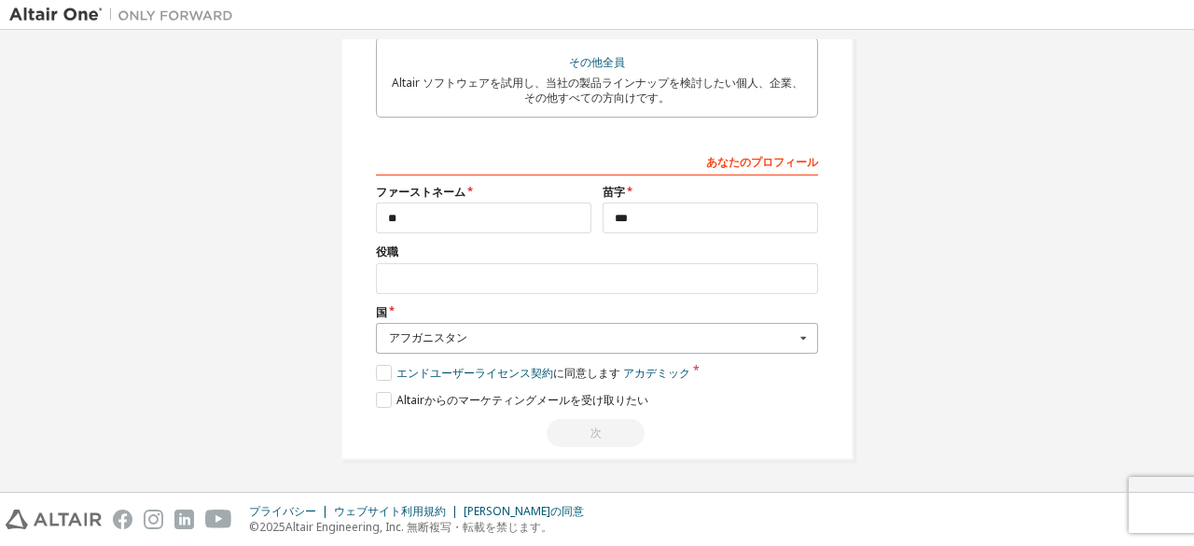
drag, startPoint x: 582, startPoint y: 346, endPoint x: 416, endPoint y: 346, distance: 166.0
click at [416, 346] on input "text" at bounding box center [598, 338] width 440 height 29
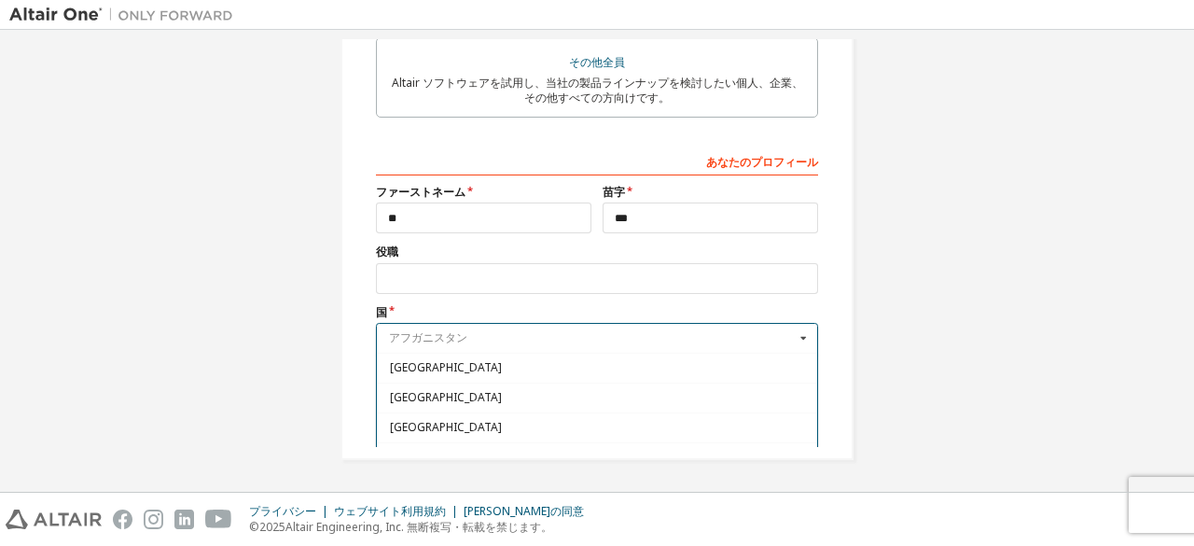
scroll to position [2996, 0]
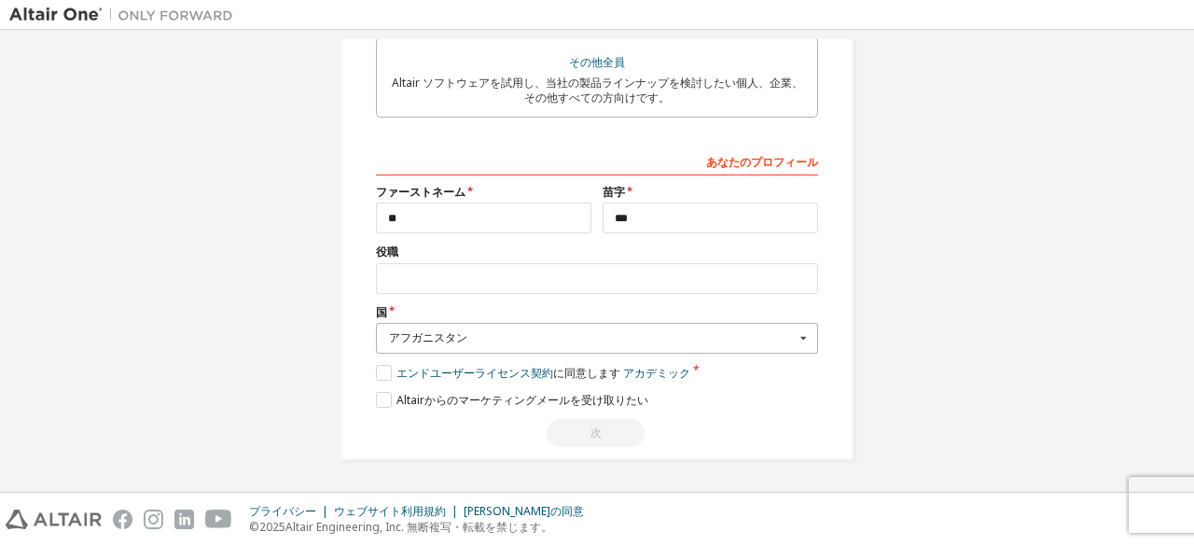
click at [397, 340] on font "アフガニスタン" at bounding box center [428, 337] width 78 height 16
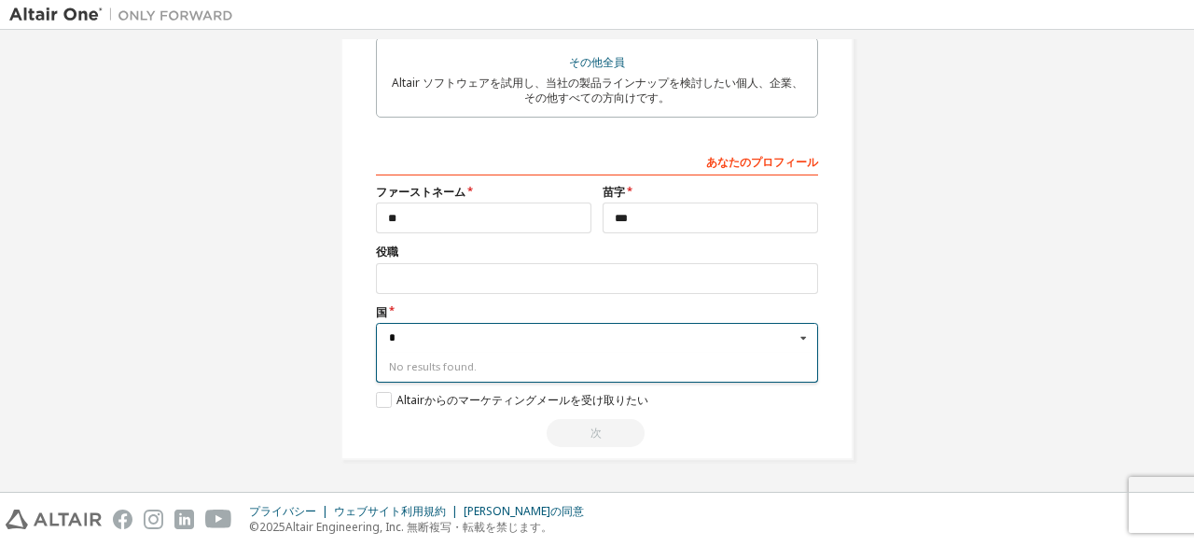
scroll to position [0, 0]
type input "**"
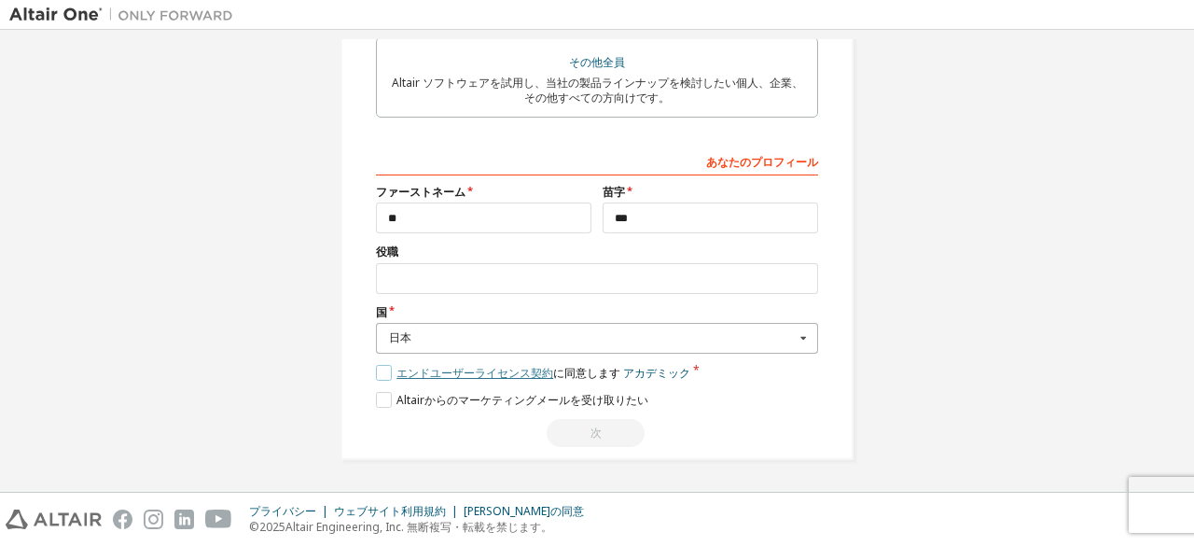
click at [410, 371] on font "エンドユーザーライセンス契約" at bounding box center [474, 373] width 157 height 16
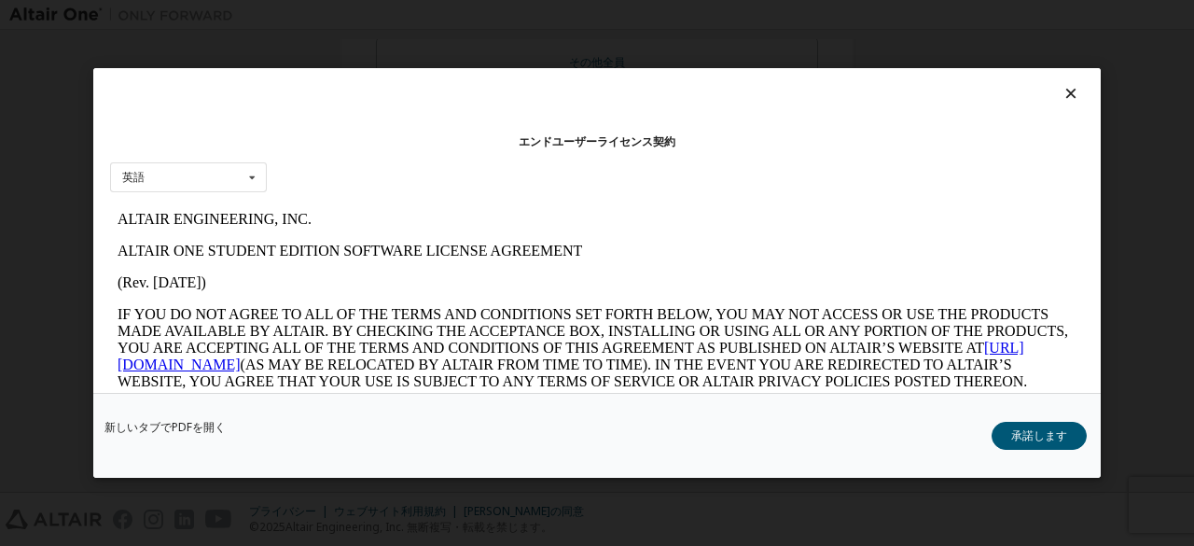
click at [1061, 102] on icon at bounding box center [1071, 93] width 20 height 17
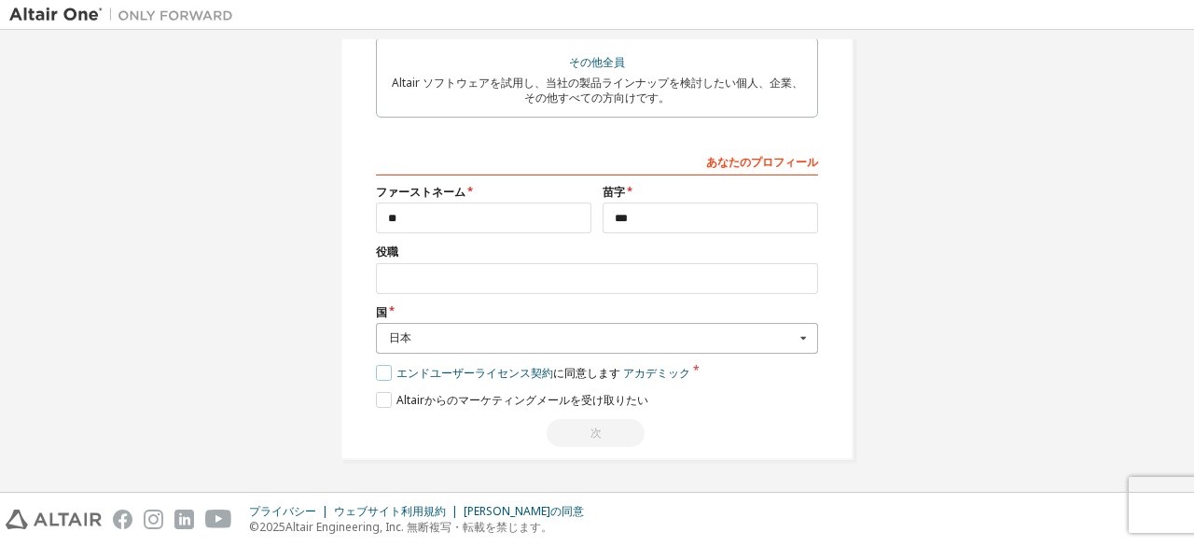
click at [382, 370] on label "エンドユーザーライセンス契約 に同意します アカデミック" at bounding box center [533, 373] width 314 height 16
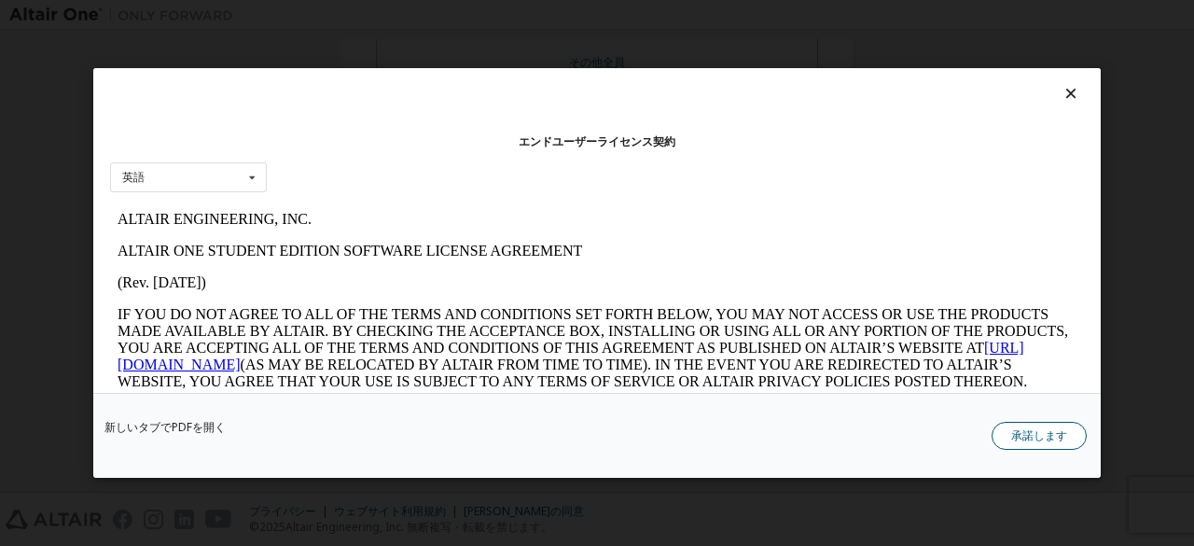
click at [1022, 439] on font "承諾します" at bounding box center [1039, 435] width 56 height 16
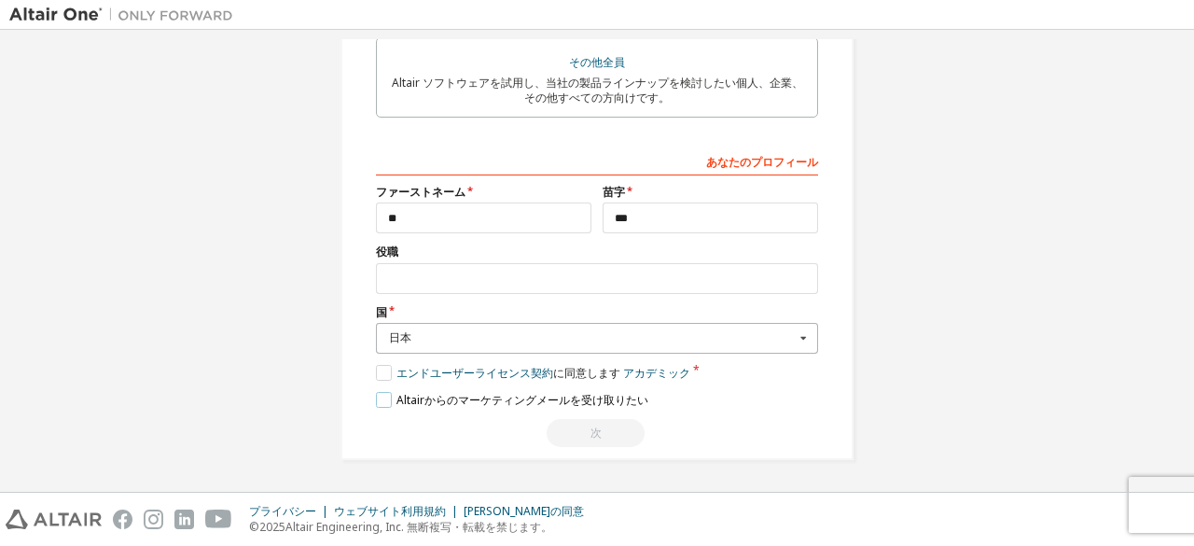
click at [377, 395] on label "Altairからのマ​​ーケティングメールを受け取りたい" at bounding box center [512, 400] width 272 height 16
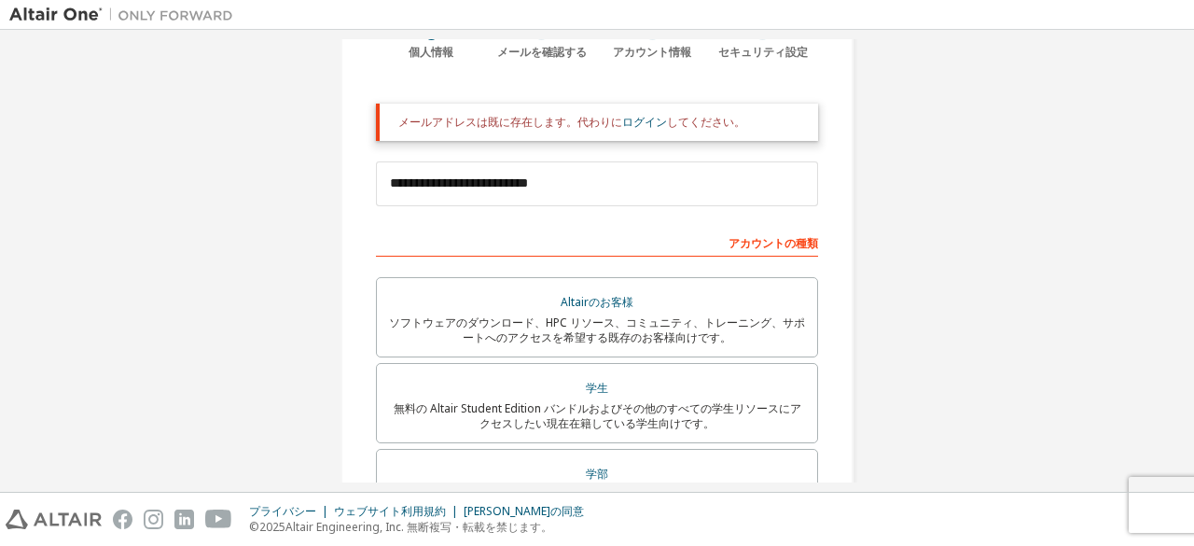
scroll to position [149, 0]
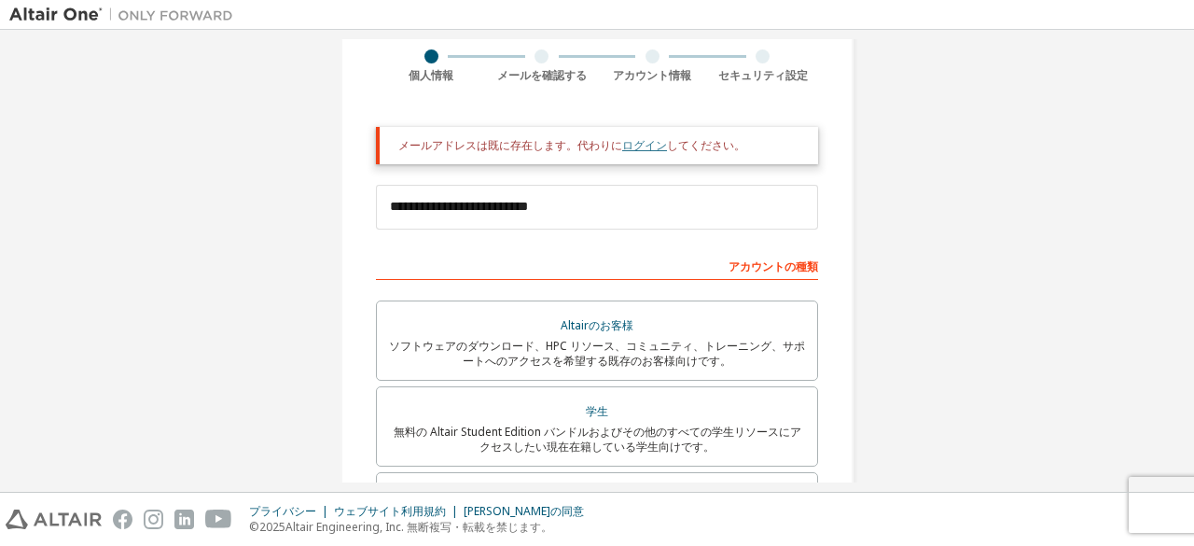
click at [644, 138] on font "ログイン" at bounding box center [644, 145] width 45 height 16
